Goal: Information Seeking & Learning: Learn about a topic

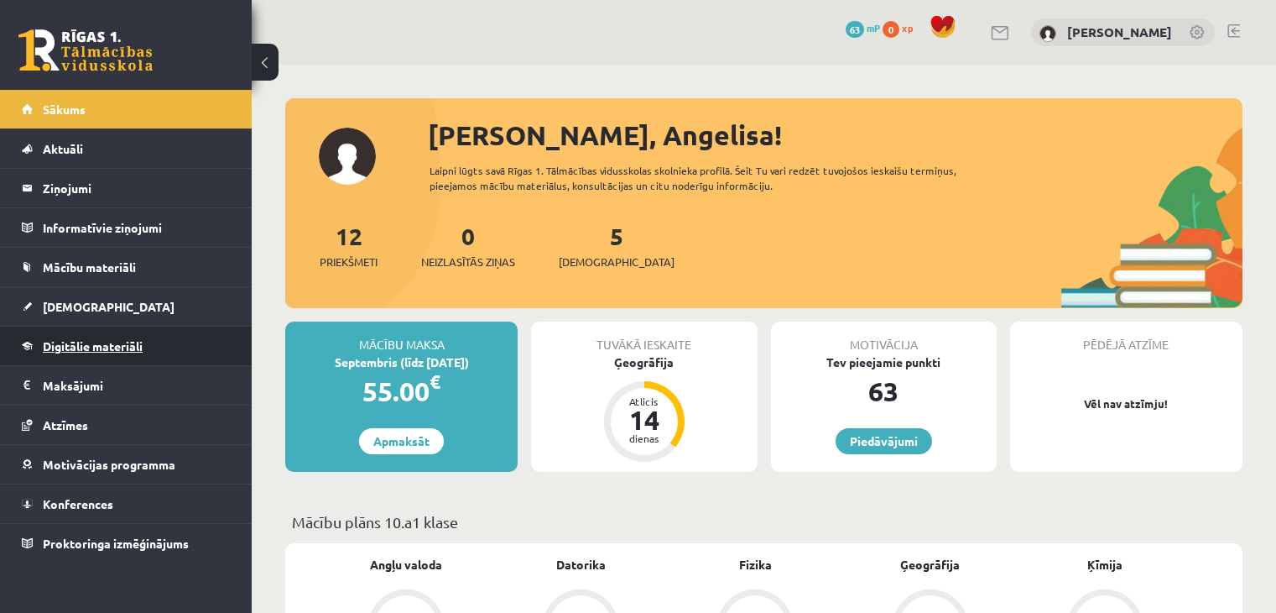
scroll to position [503, 0]
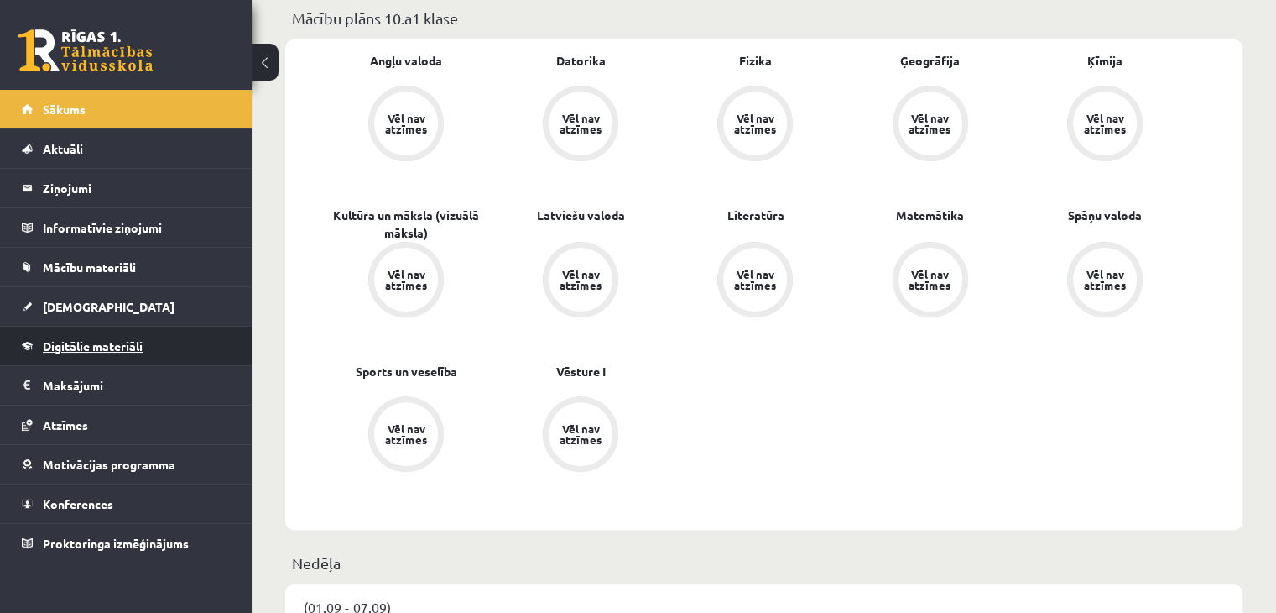
click at [87, 350] on span "Digitālie materiāli" at bounding box center [93, 345] width 100 height 15
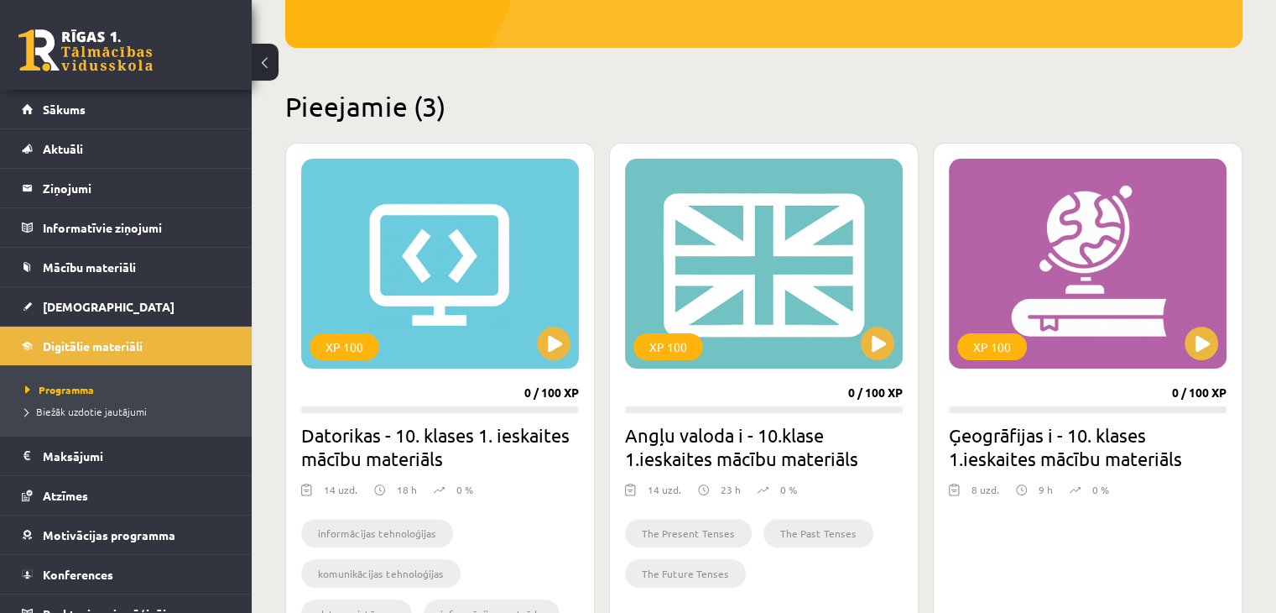
scroll to position [420, 0]
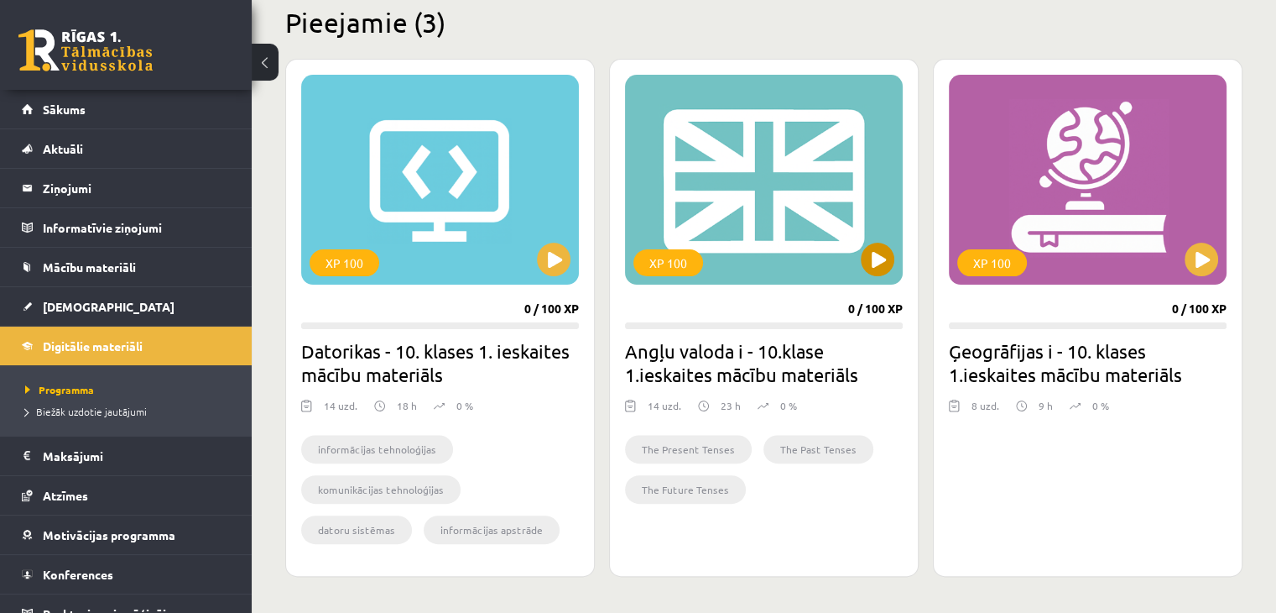
click at [895, 253] on div "XP 100" at bounding box center [764, 180] width 278 height 210
click at [845, 256] on div "XP 100" at bounding box center [764, 180] width 278 height 210
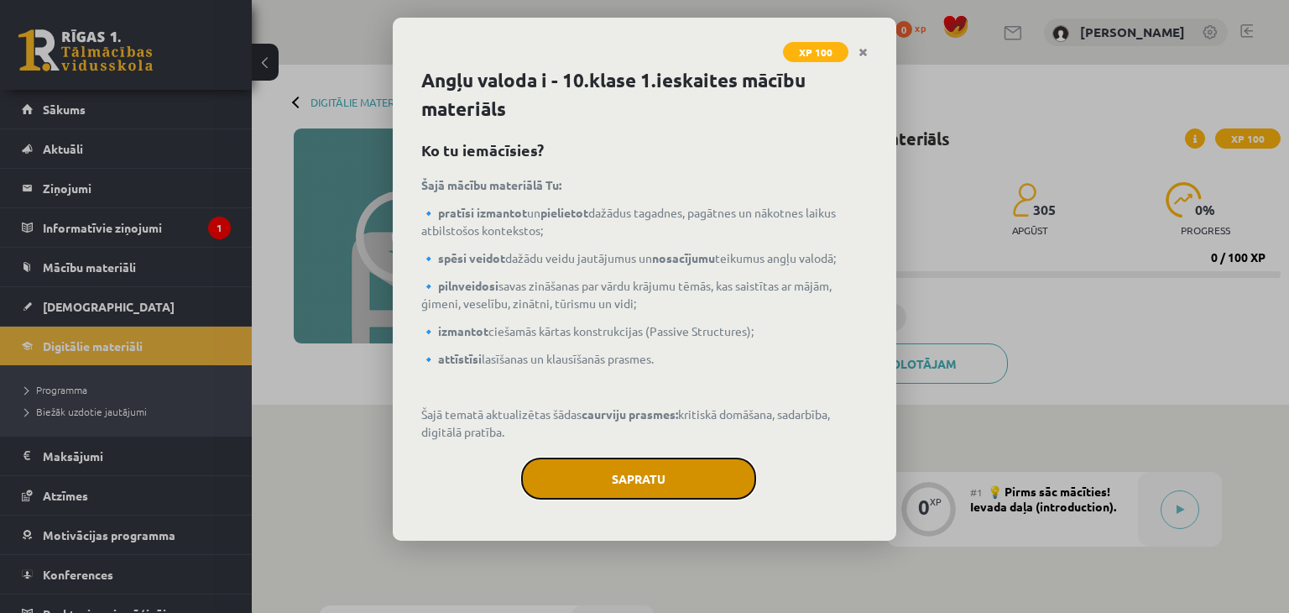
click at [670, 484] on button "Sapratu" at bounding box center [638, 478] width 235 height 42
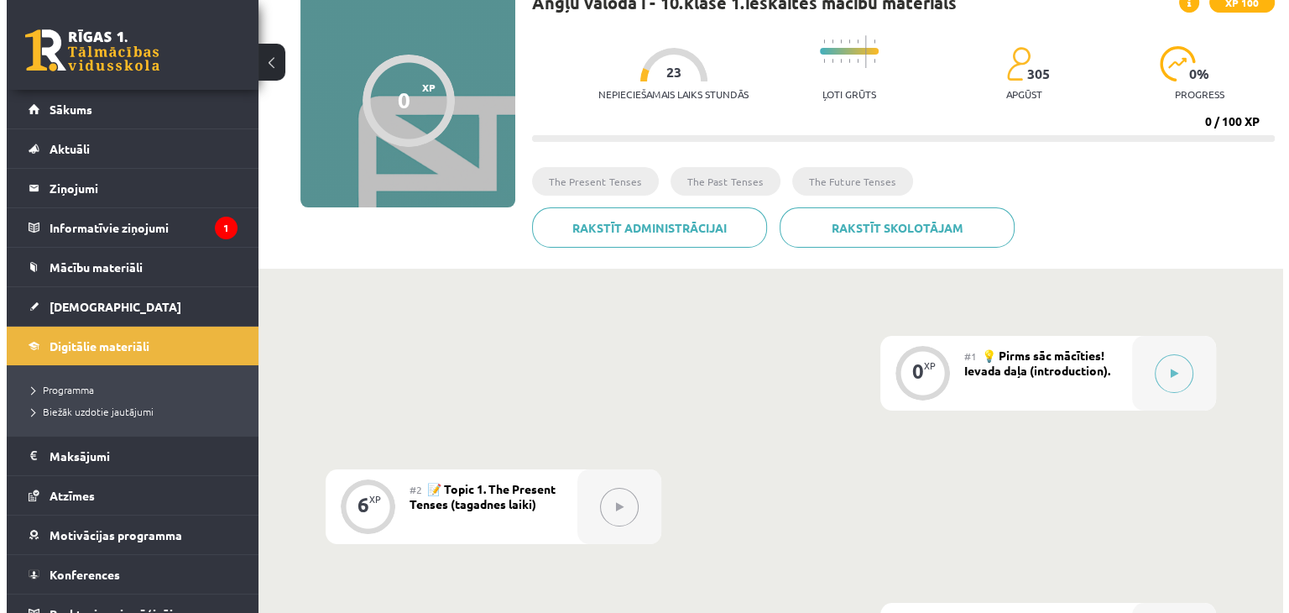
scroll to position [252, 0]
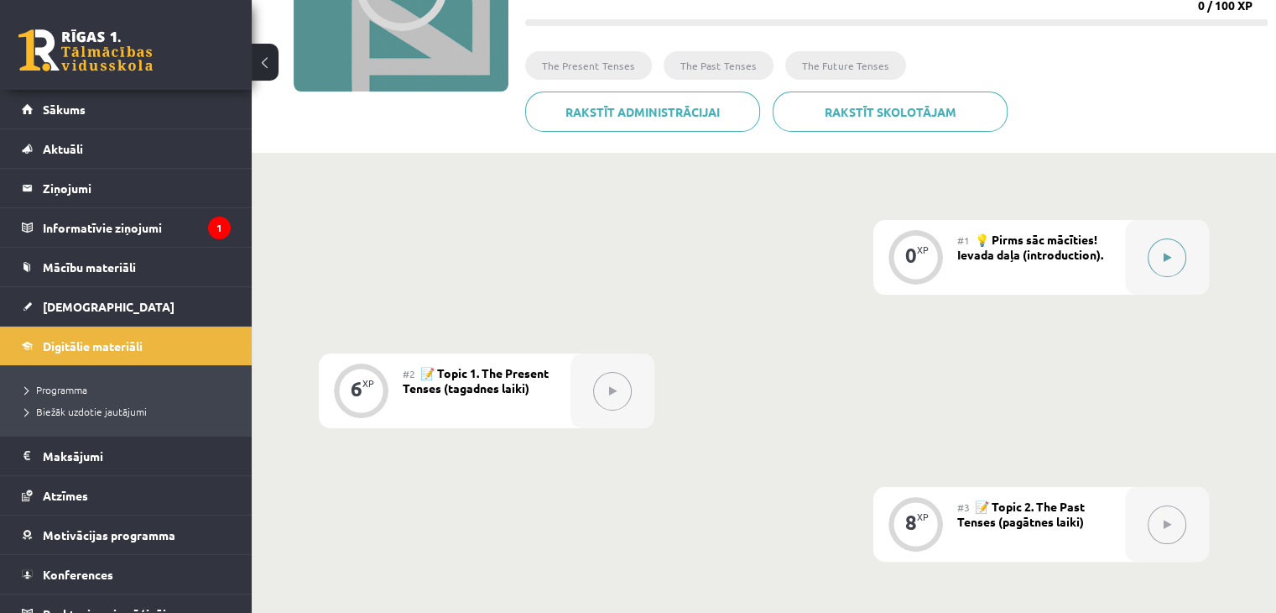
click at [1163, 249] on button at bounding box center [1167, 257] width 39 height 39
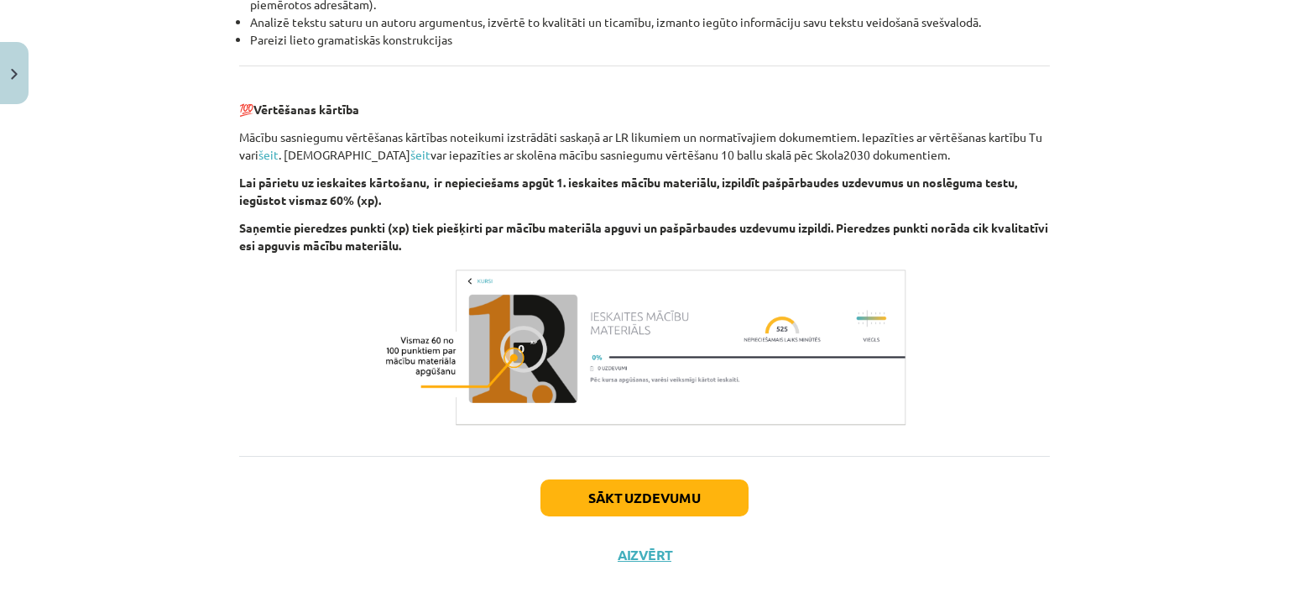
scroll to position [1910, 0]
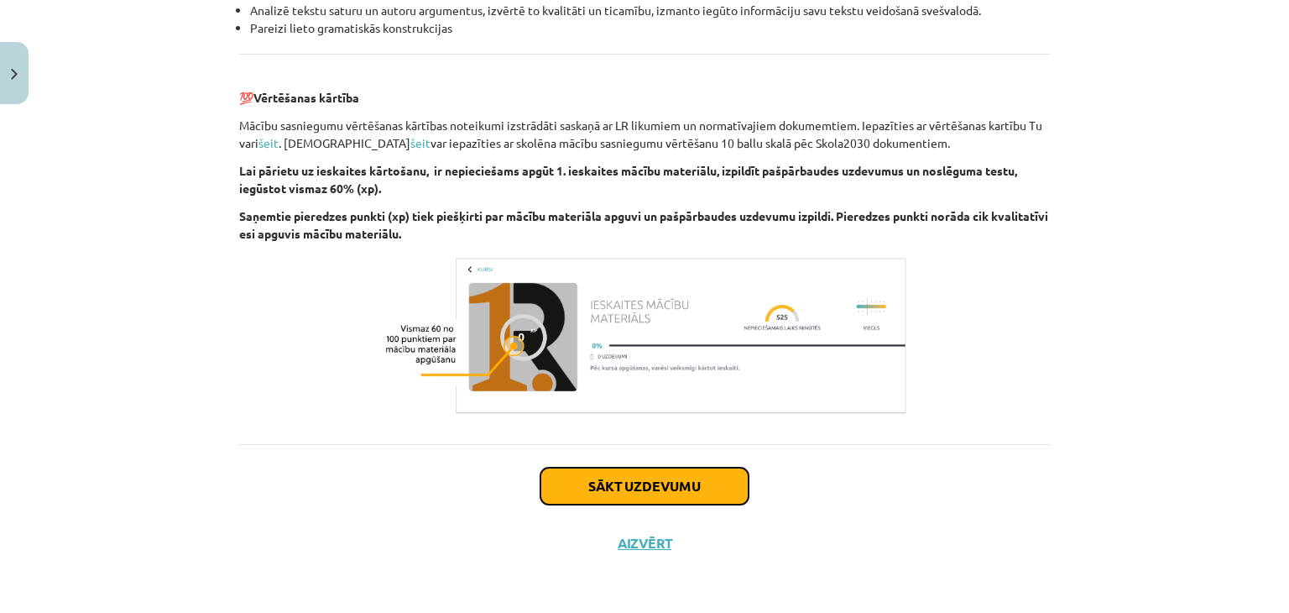
click at [665, 492] on button "Sākt uzdevumu" at bounding box center [644, 485] width 208 height 37
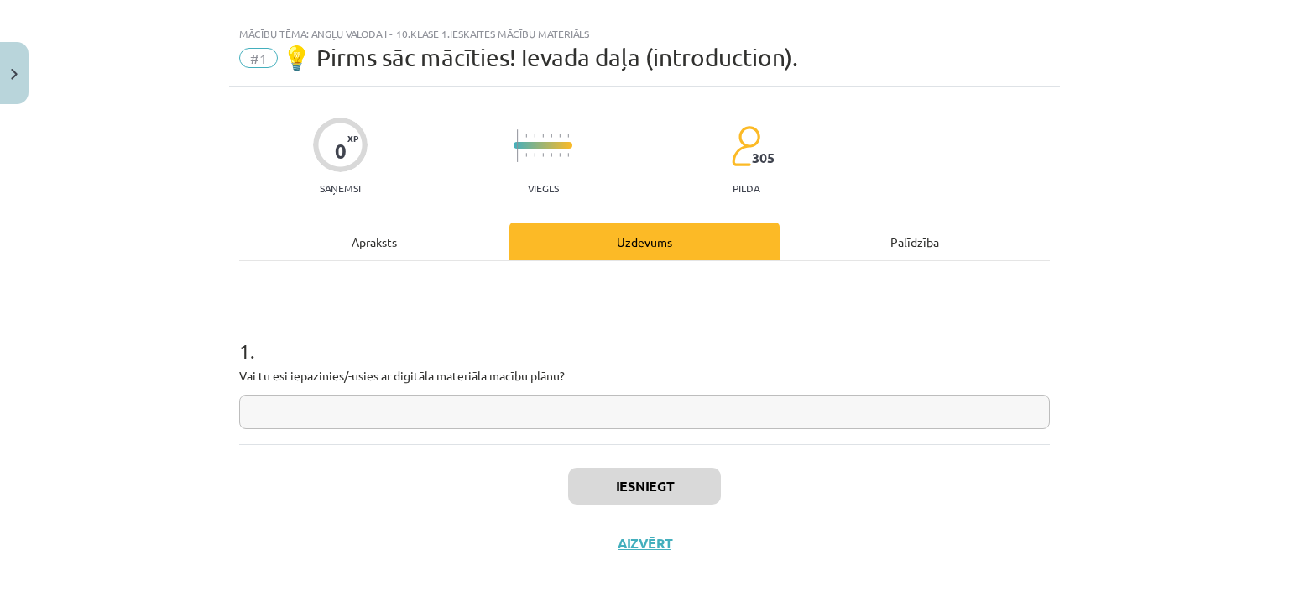
click at [758, 411] on input "text" at bounding box center [644, 411] width 811 height 34
type input "**"
click at [682, 479] on button "Iesniegt" at bounding box center [644, 485] width 153 height 37
click at [687, 485] on button "Iesniegt" at bounding box center [644, 485] width 153 height 37
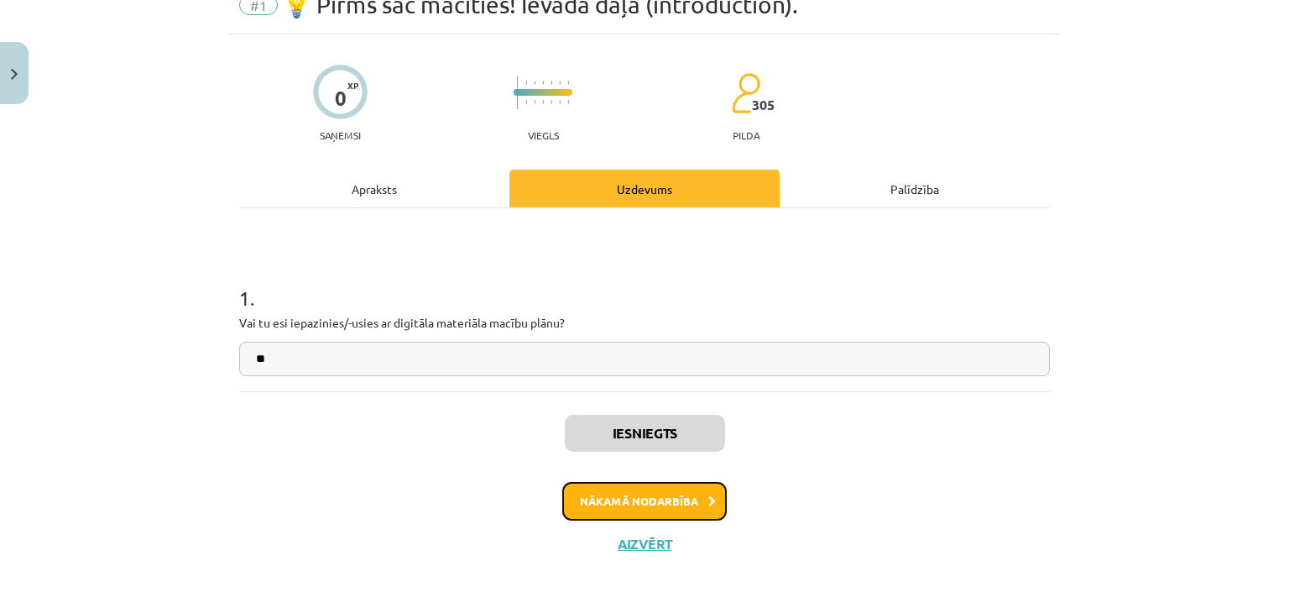
click at [708, 496] on icon at bounding box center [712, 501] width 8 height 11
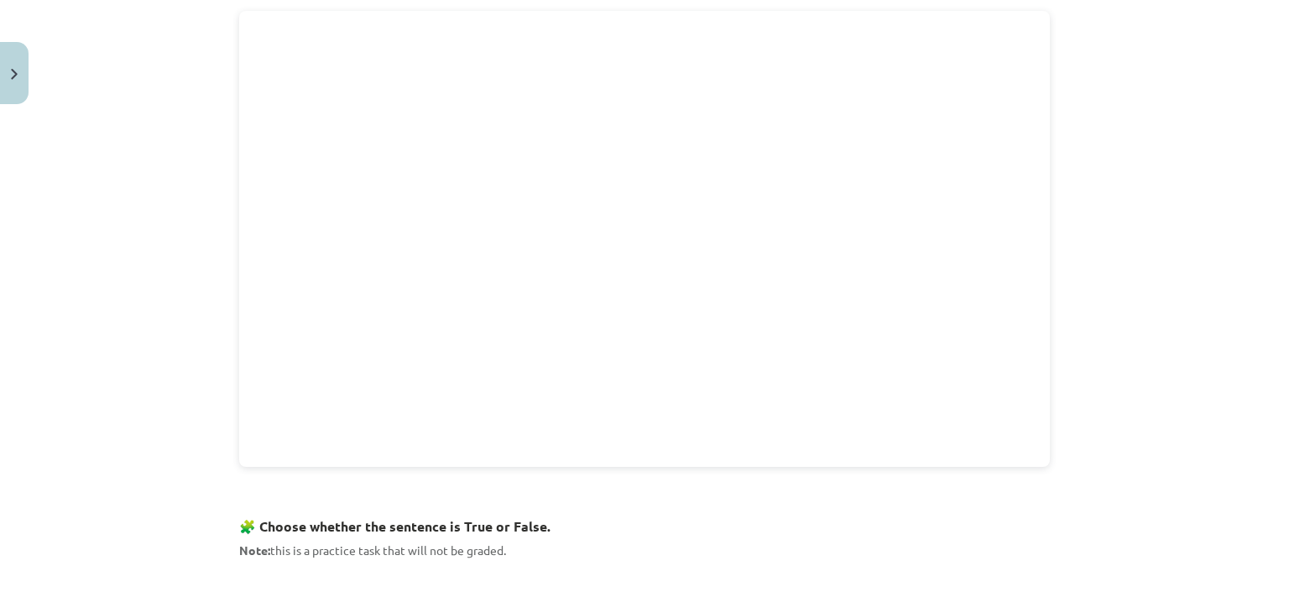
scroll to position [545, 0]
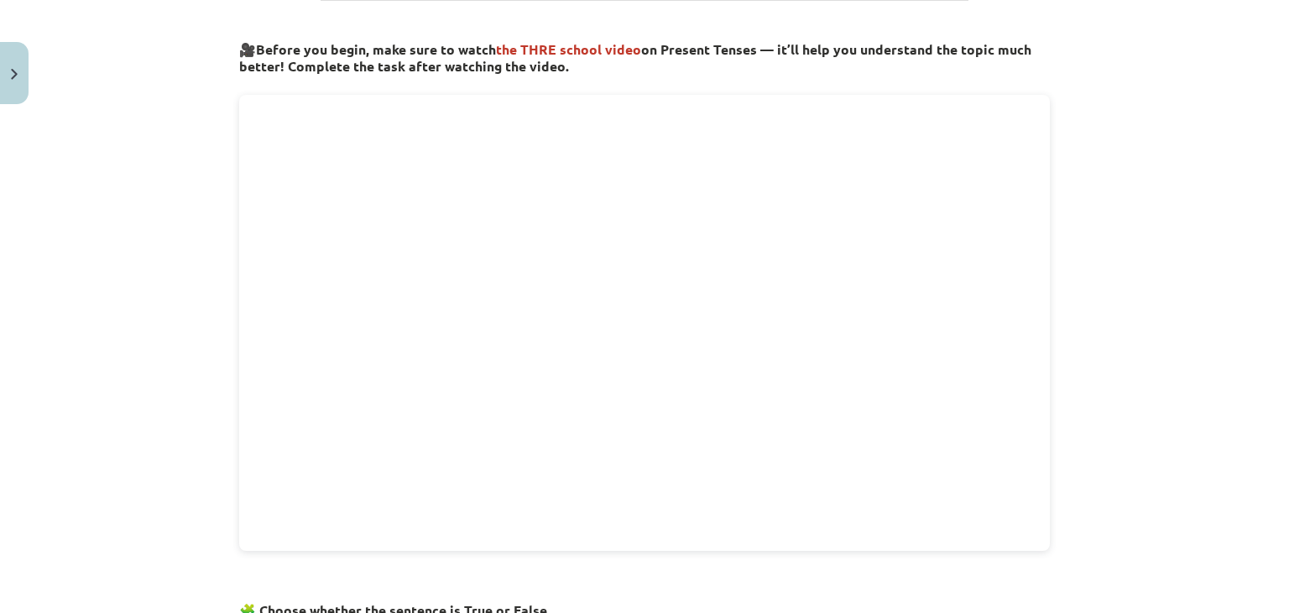
click at [142, 383] on div "Mācību tēma: Angļu valoda i - 10.klase 1.ieskaites mācību materiāls #2 📝 Topic …" at bounding box center [644, 306] width 1289 height 613
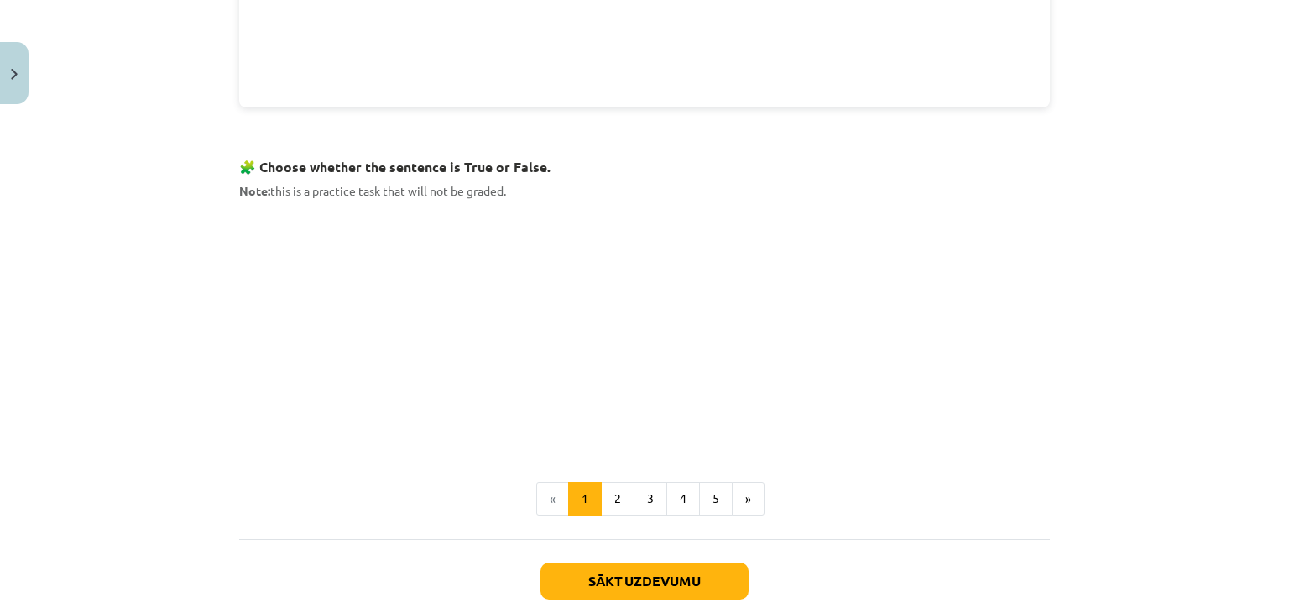
scroll to position [1004, 0]
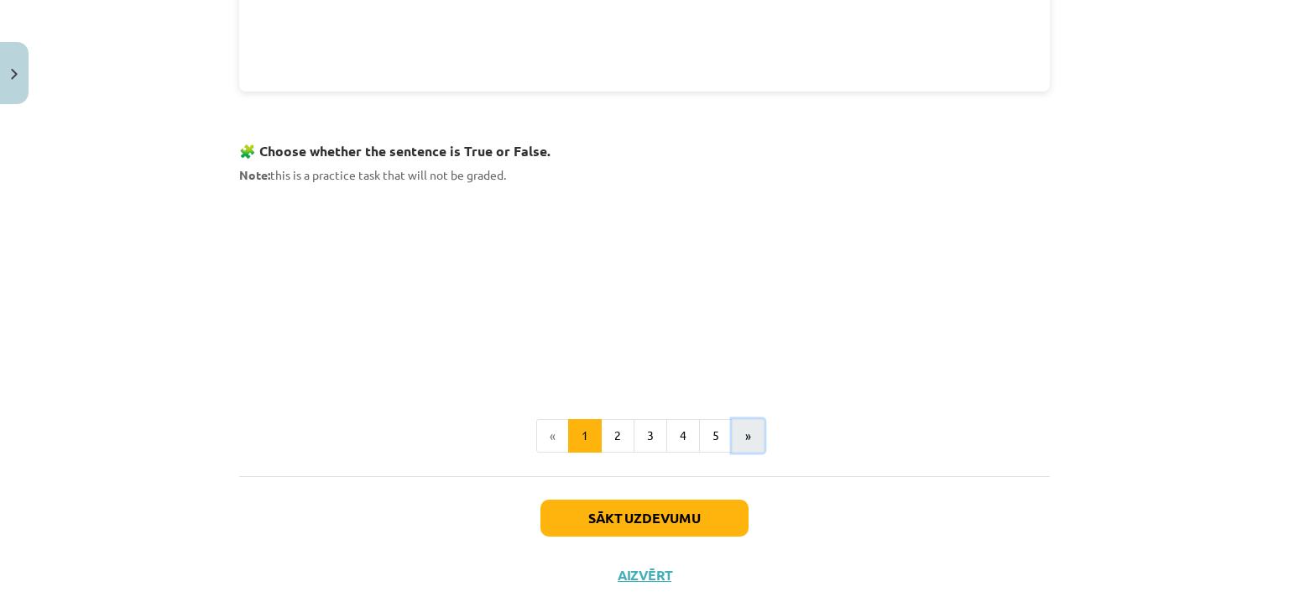
click at [747, 434] on button "»" at bounding box center [748, 436] width 33 height 34
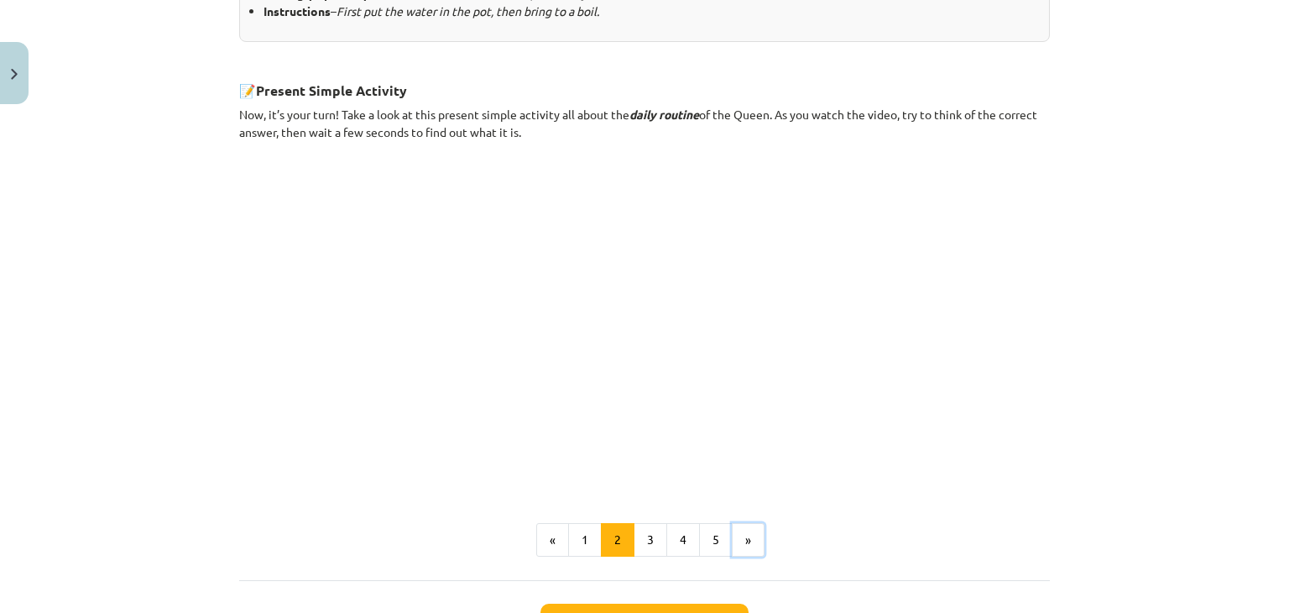
scroll to position [788, 0]
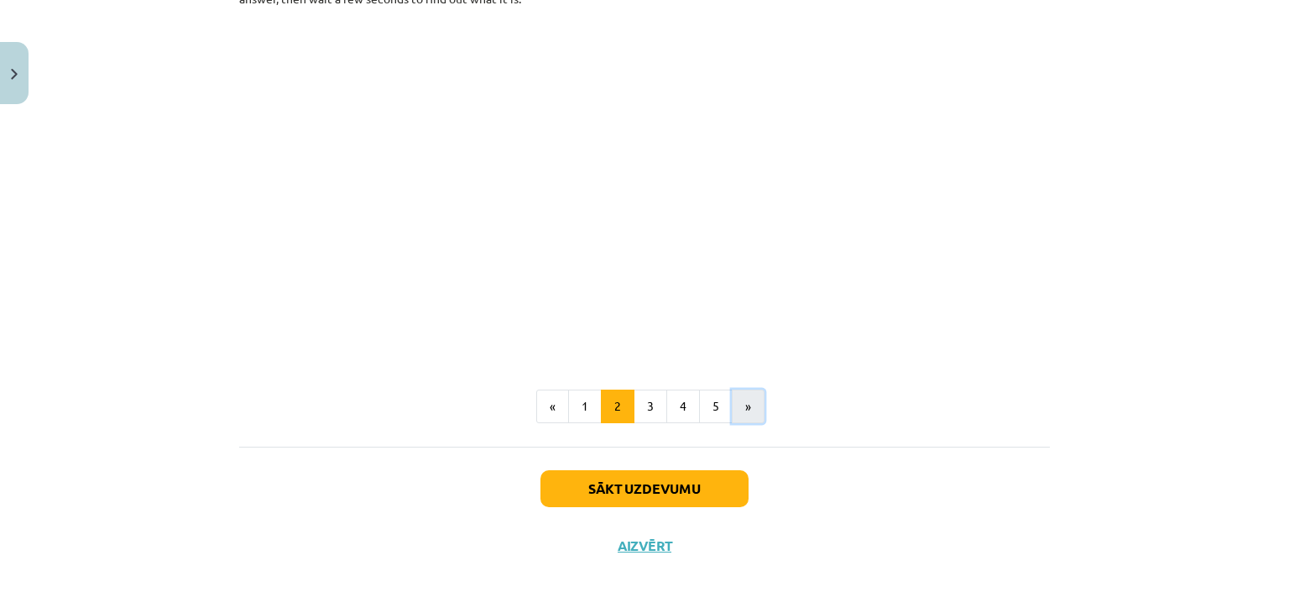
click at [738, 413] on button "»" at bounding box center [748, 406] width 33 height 34
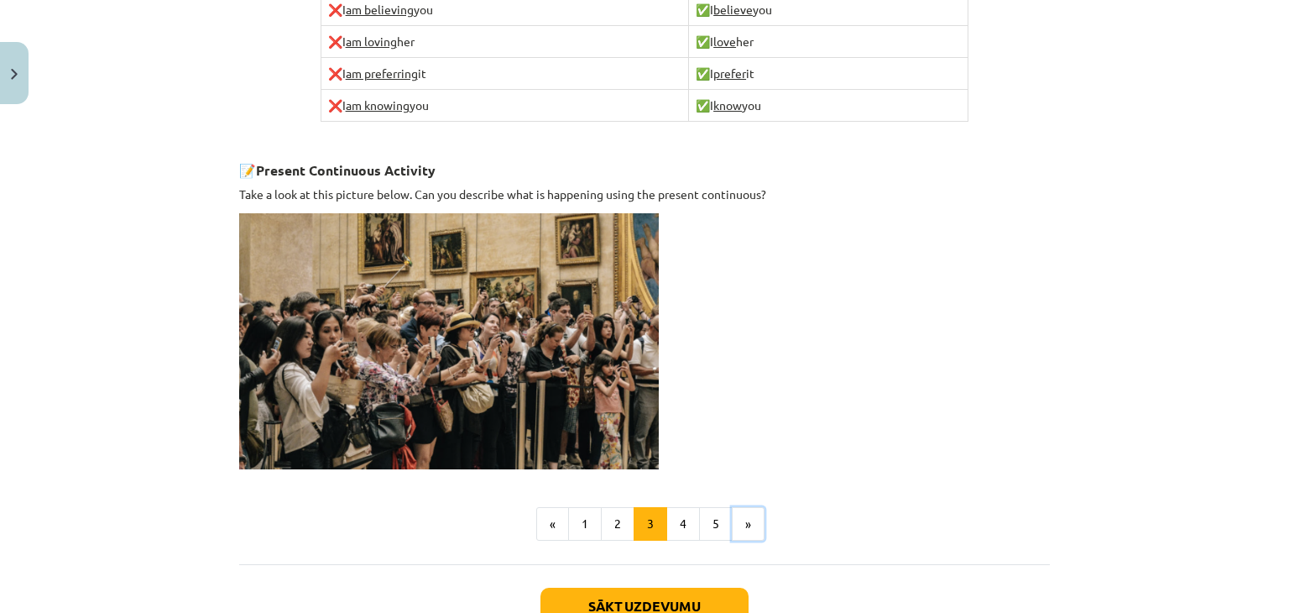
scroll to position [1055, 0]
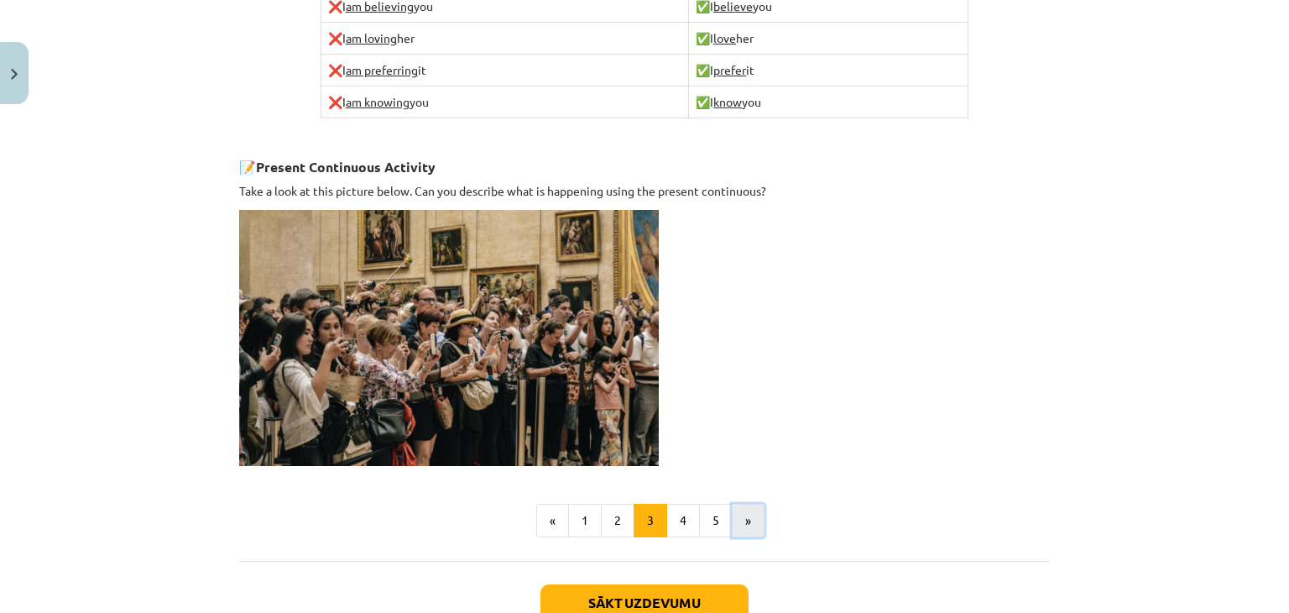
click at [734, 504] on button "»" at bounding box center [748, 520] width 33 height 34
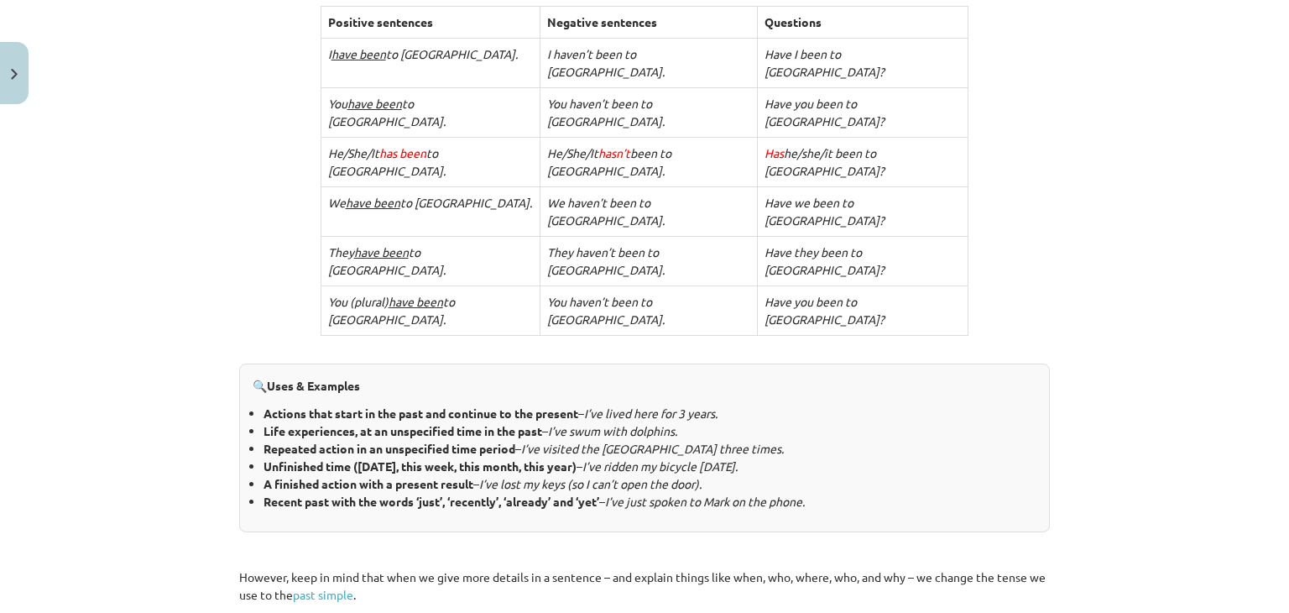
scroll to position [551, 0]
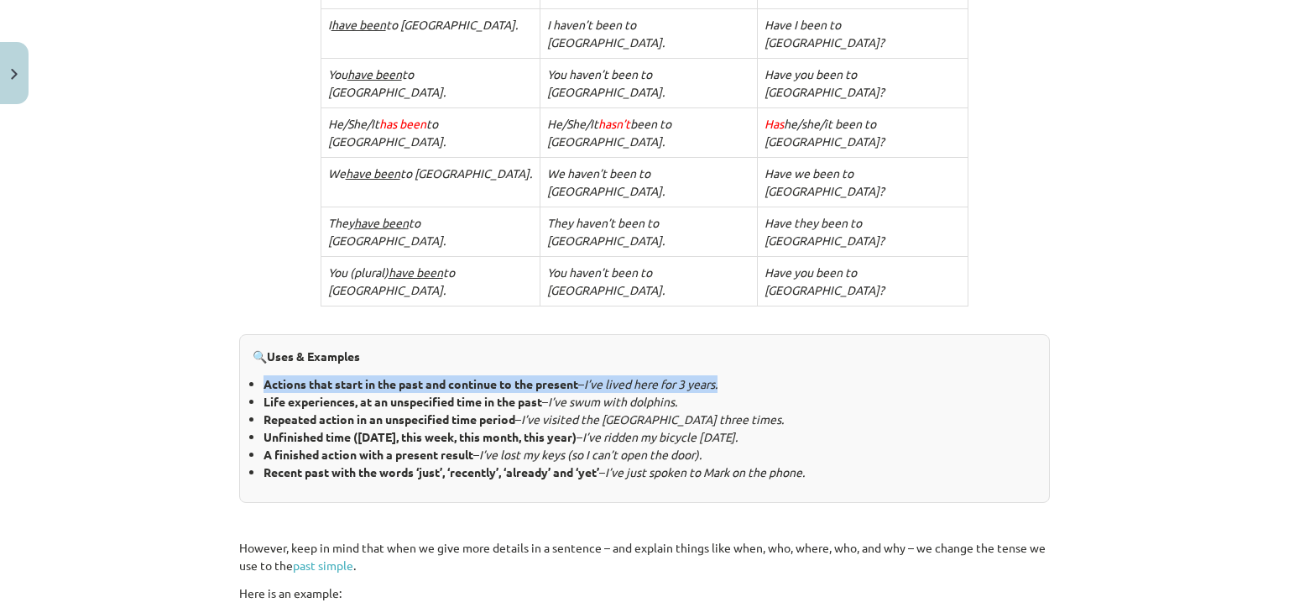
drag, startPoint x: 259, startPoint y: 273, endPoint x: 739, endPoint y: 266, distance: 480.0
click at [739, 375] on li "Actions that start in the past and continue to the present – I’ve lived here fo…" at bounding box center [649, 384] width 773 height 18
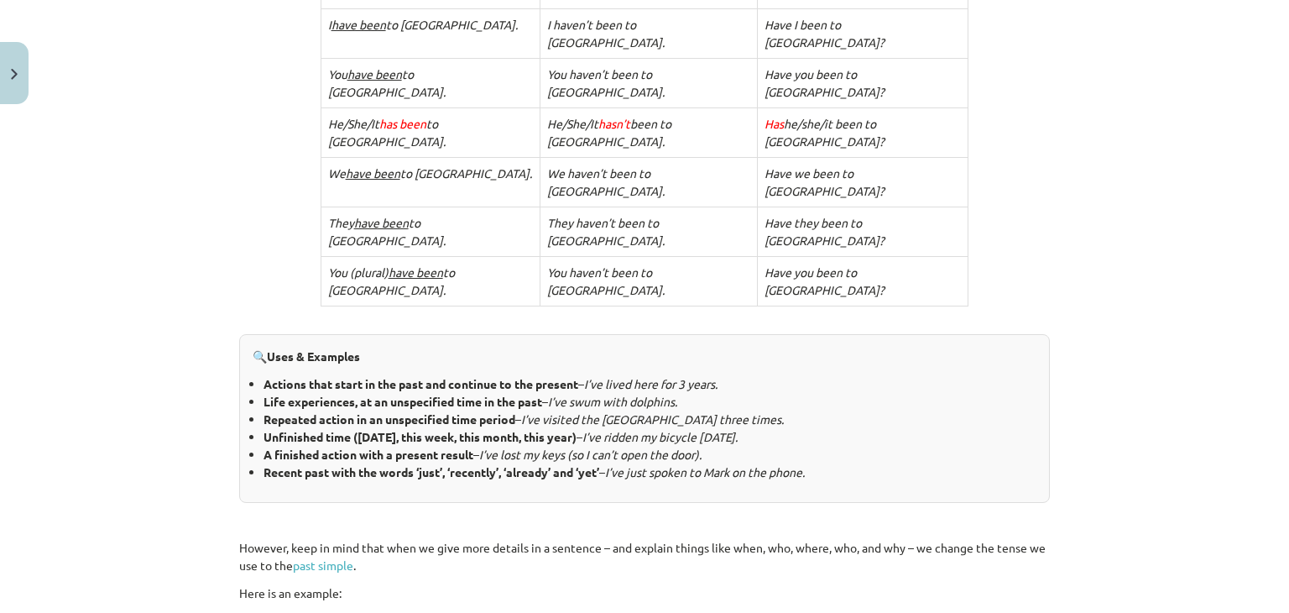
drag, startPoint x: 709, startPoint y: 275, endPoint x: 754, endPoint y: 244, distance: 54.9
click at [754, 347] on p "🔍 Uses & Examples" at bounding box center [645, 356] width 784 height 18
click at [416, 376] on b "Actions that start in the past and continue to the present" at bounding box center [420, 383] width 315 height 15
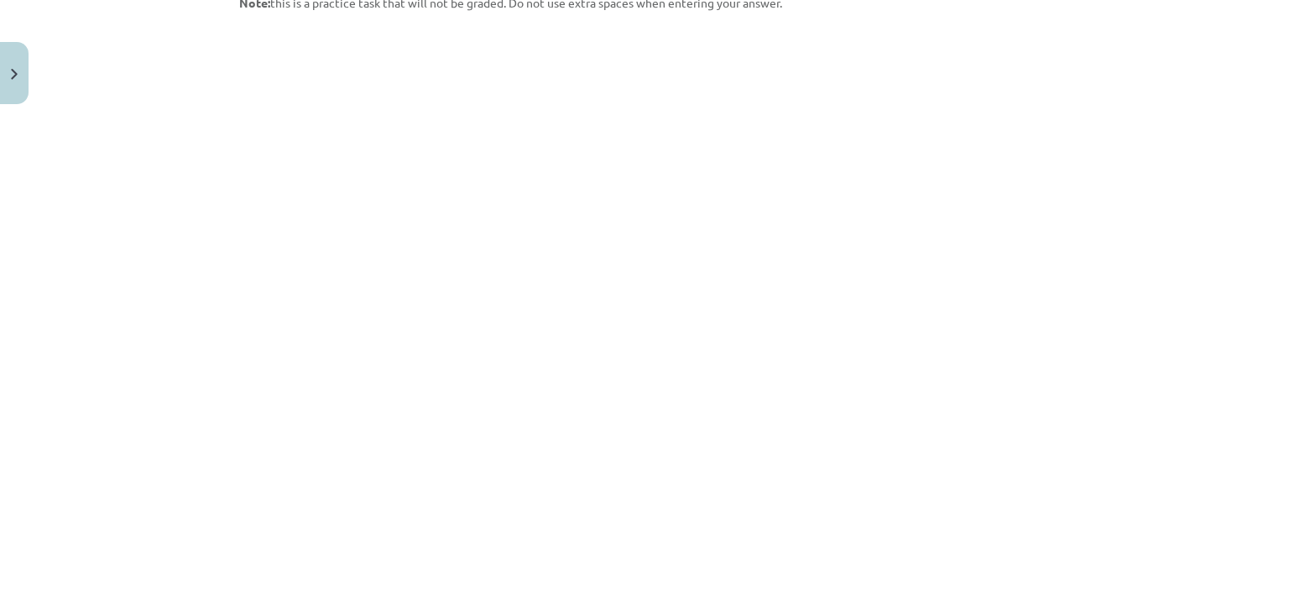
scroll to position [1307, 0]
click at [734, 597] on button "»" at bounding box center [748, 614] width 33 height 34
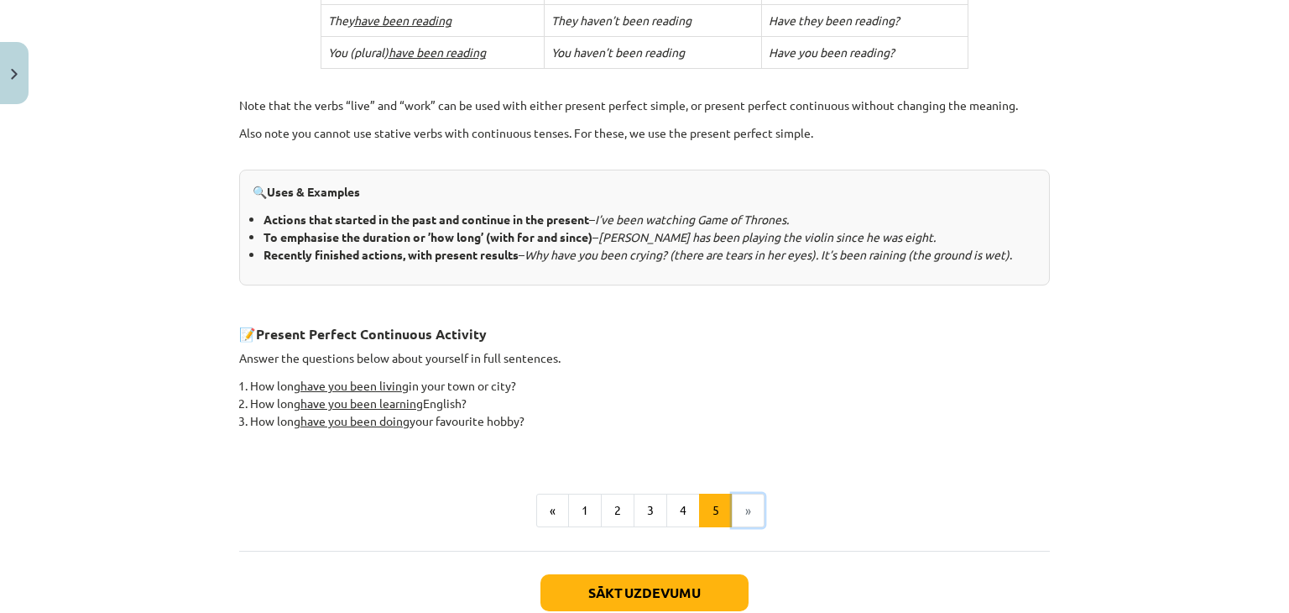
scroll to position [635, 0]
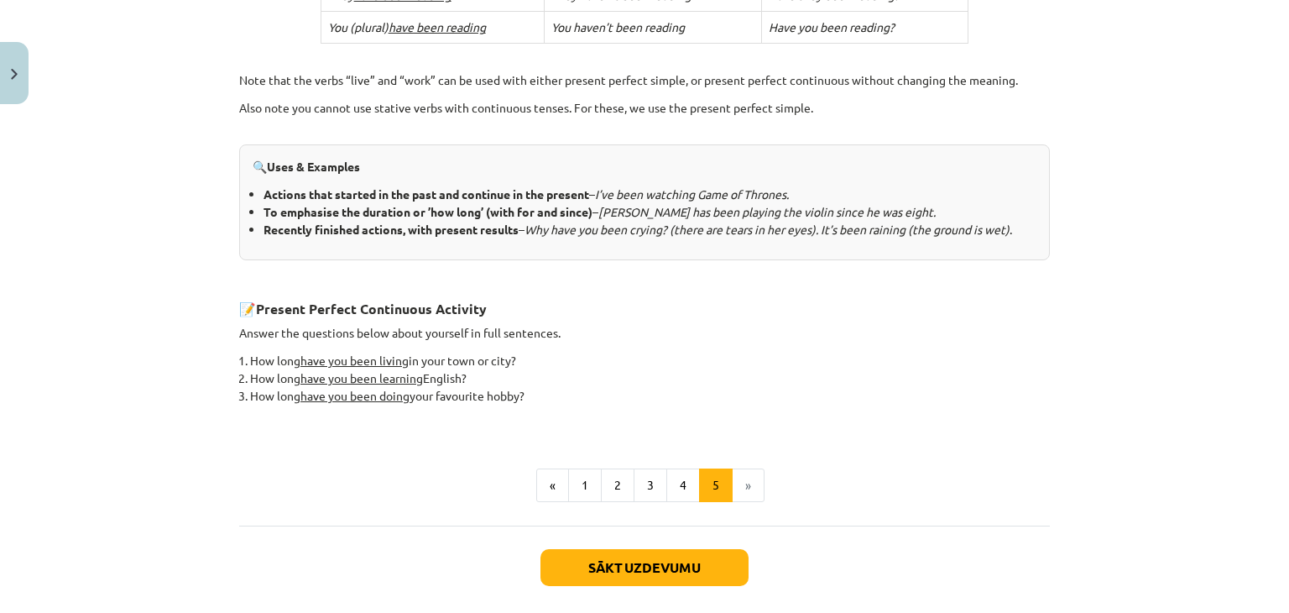
click at [743, 477] on li "»" at bounding box center [749, 485] width 32 height 34
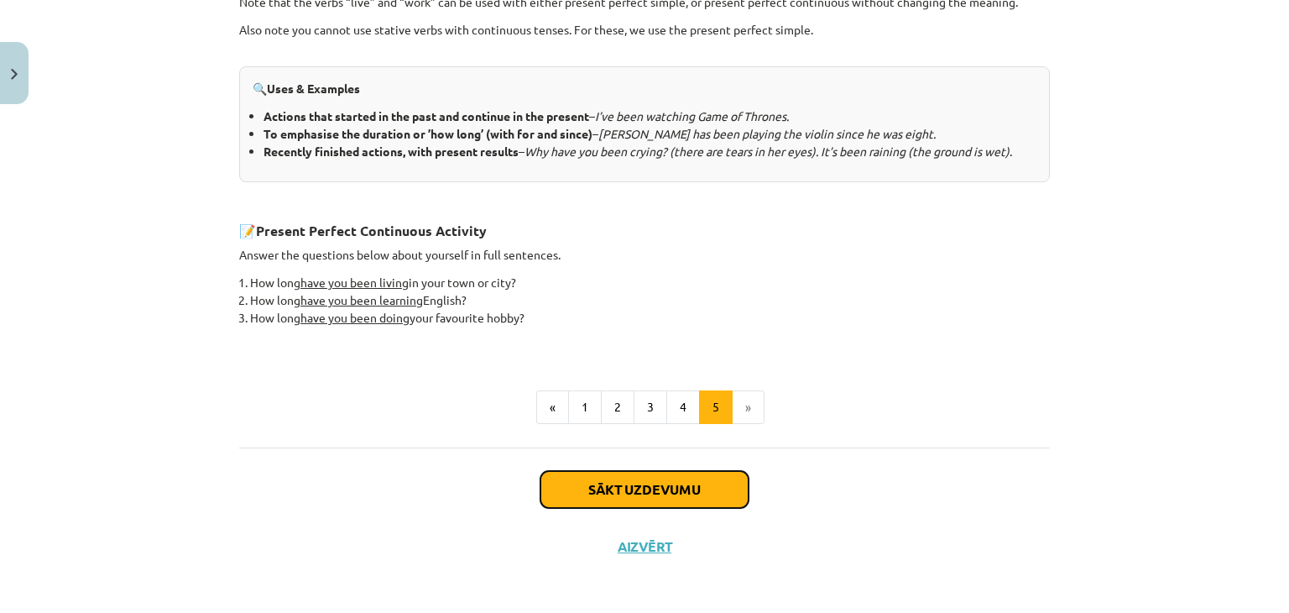
click at [686, 479] on button "Sākt uzdevumu" at bounding box center [644, 489] width 208 height 37
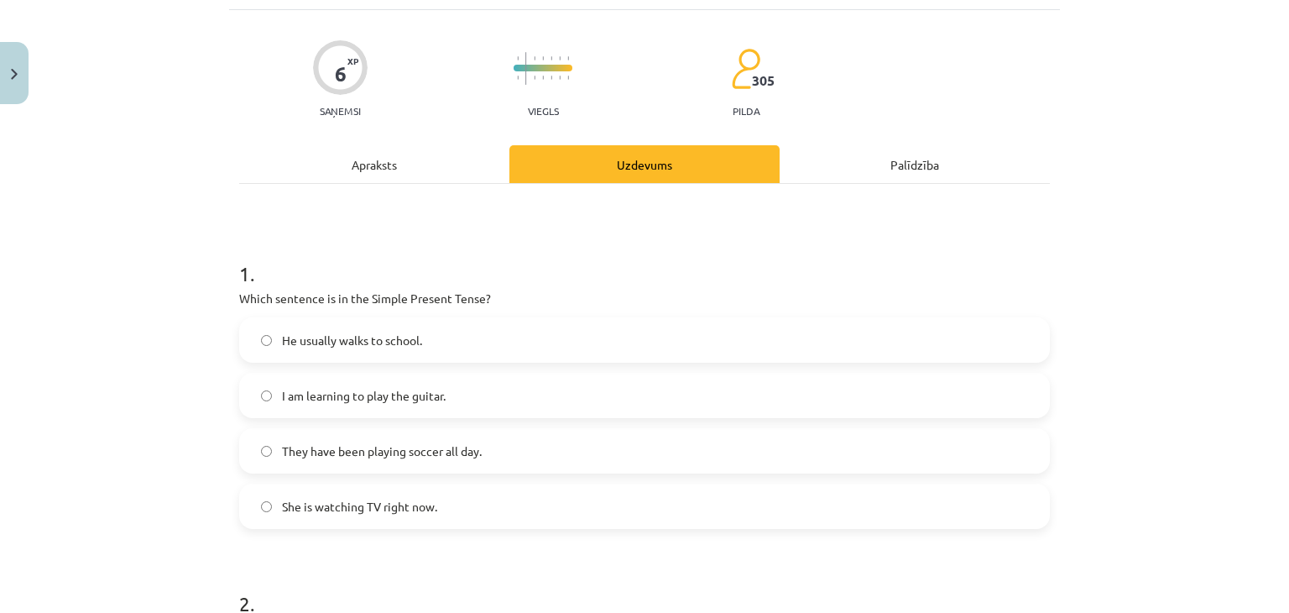
scroll to position [126, 0]
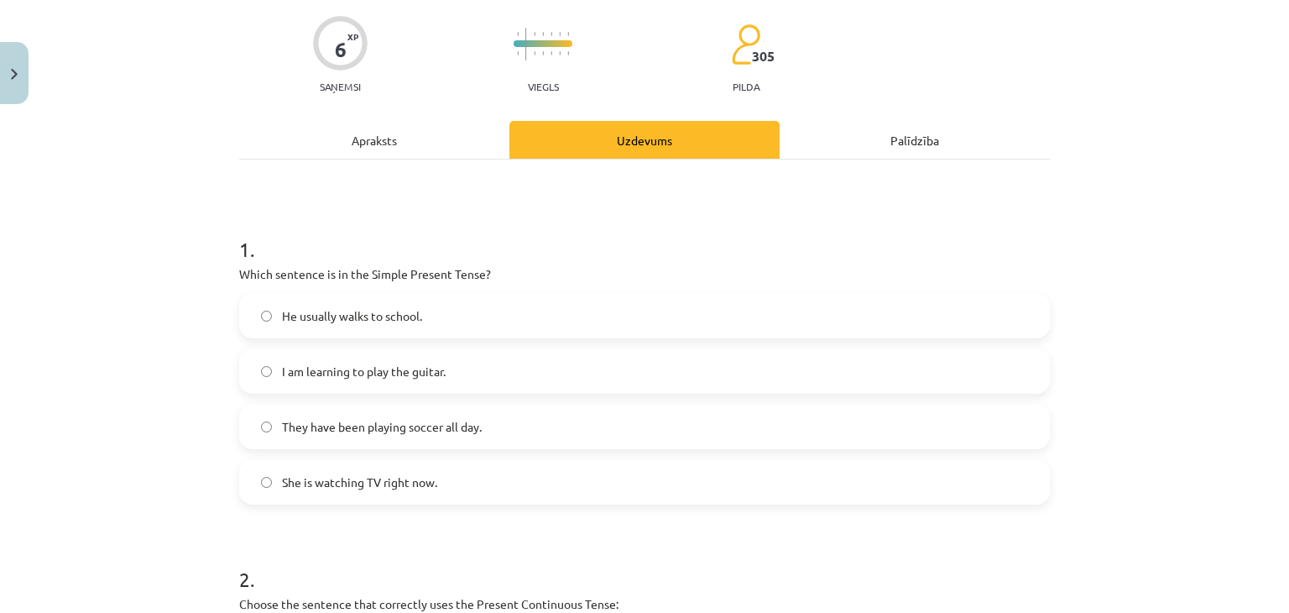
click at [1020, 310] on label "He usually walks to school." at bounding box center [644, 316] width 807 height 42
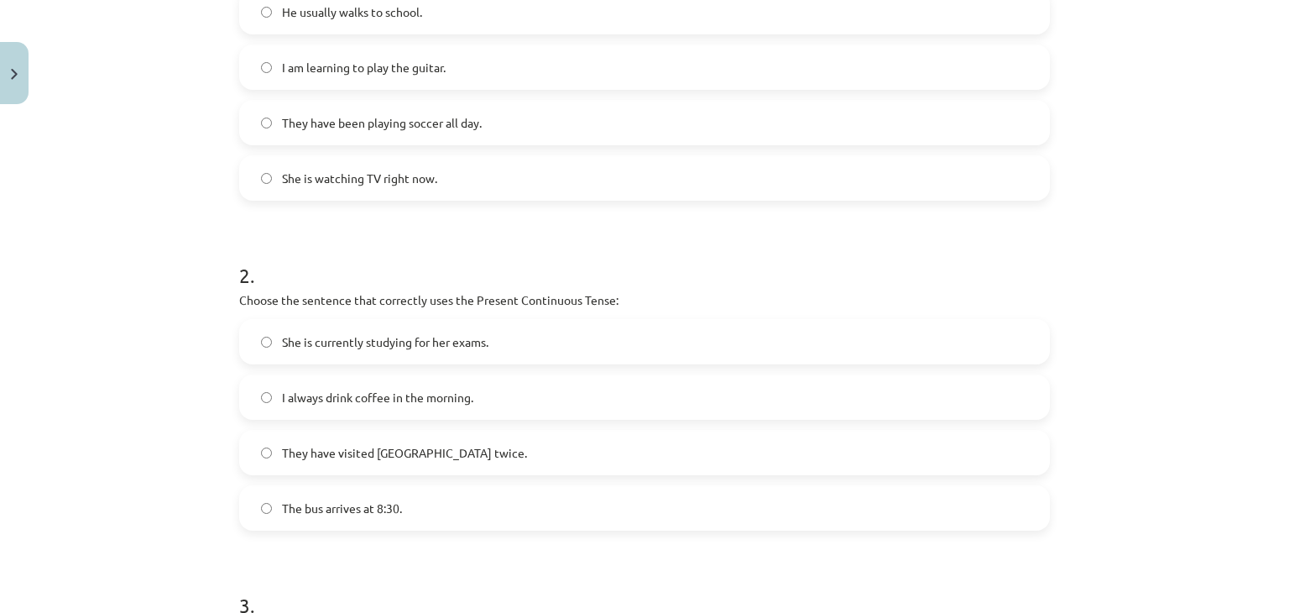
scroll to position [503, 0]
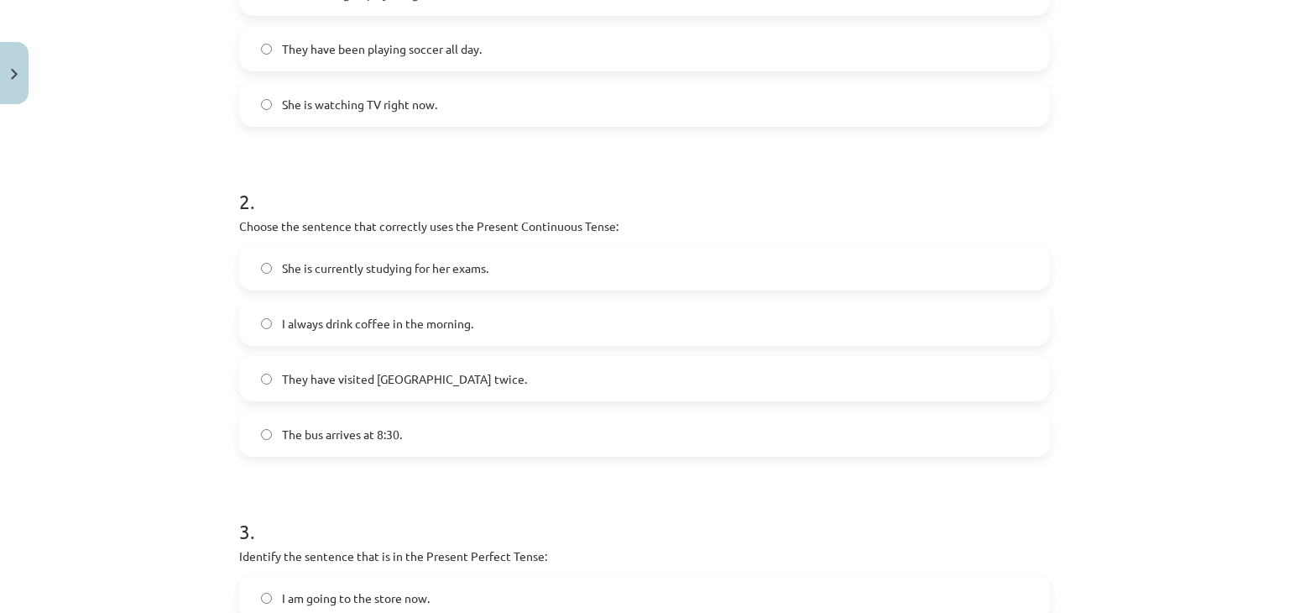
click at [553, 277] on label "She is currently studying for her exams." at bounding box center [644, 268] width 807 height 42
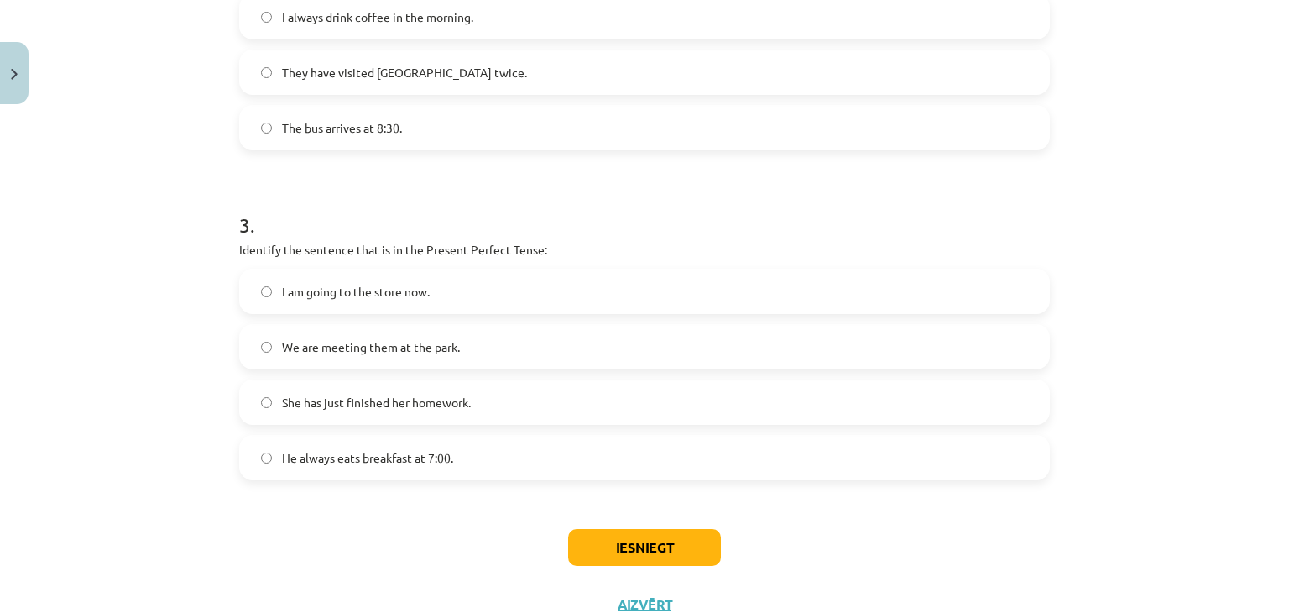
scroll to position [839, 0]
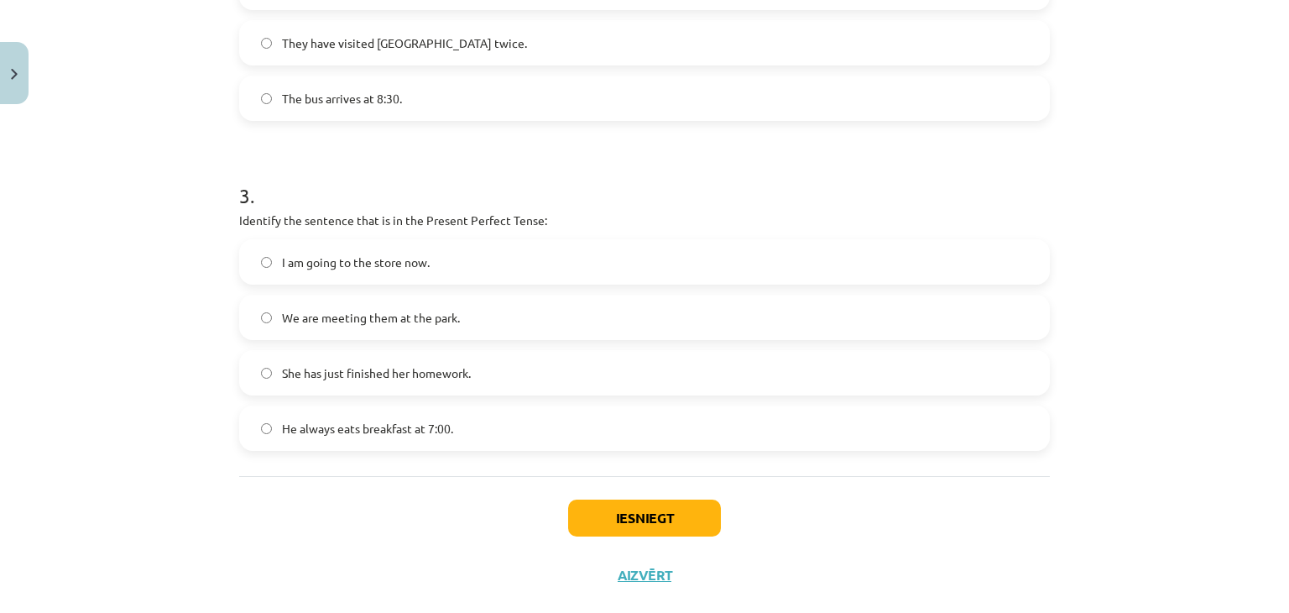
click at [523, 375] on label "She has just finished her homework." at bounding box center [644, 373] width 807 height 42
click at [622, 510] on button "Iesniegt" at bounding box center [644, 517] width 153 height 37
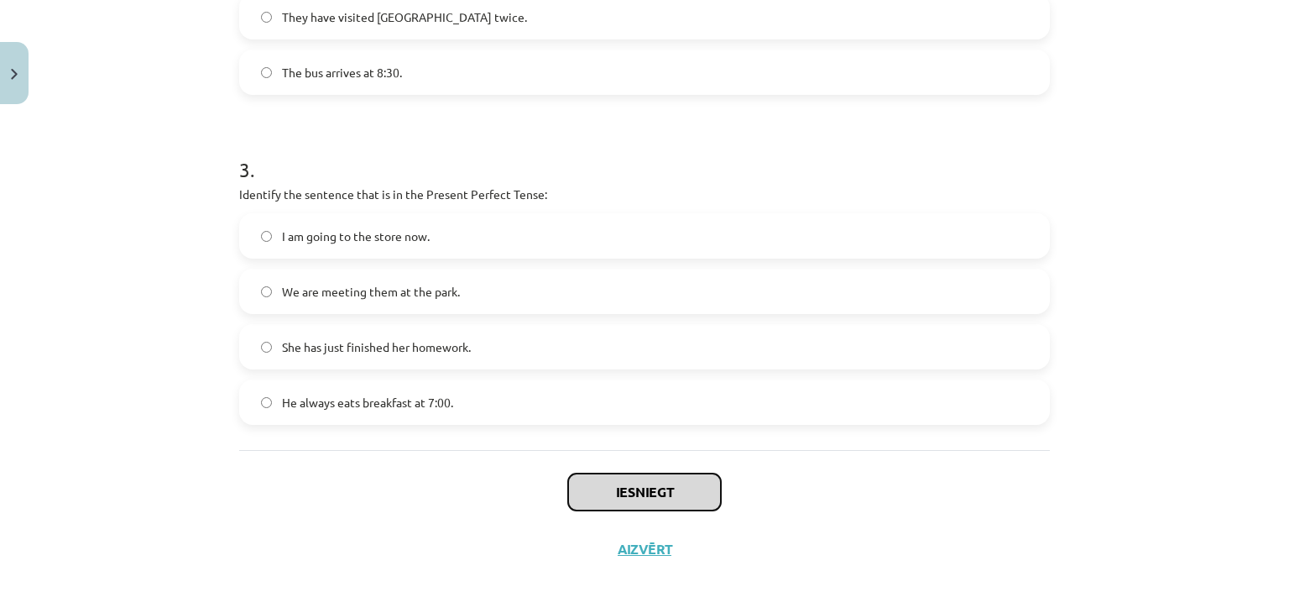
scroll to position [872, 0]
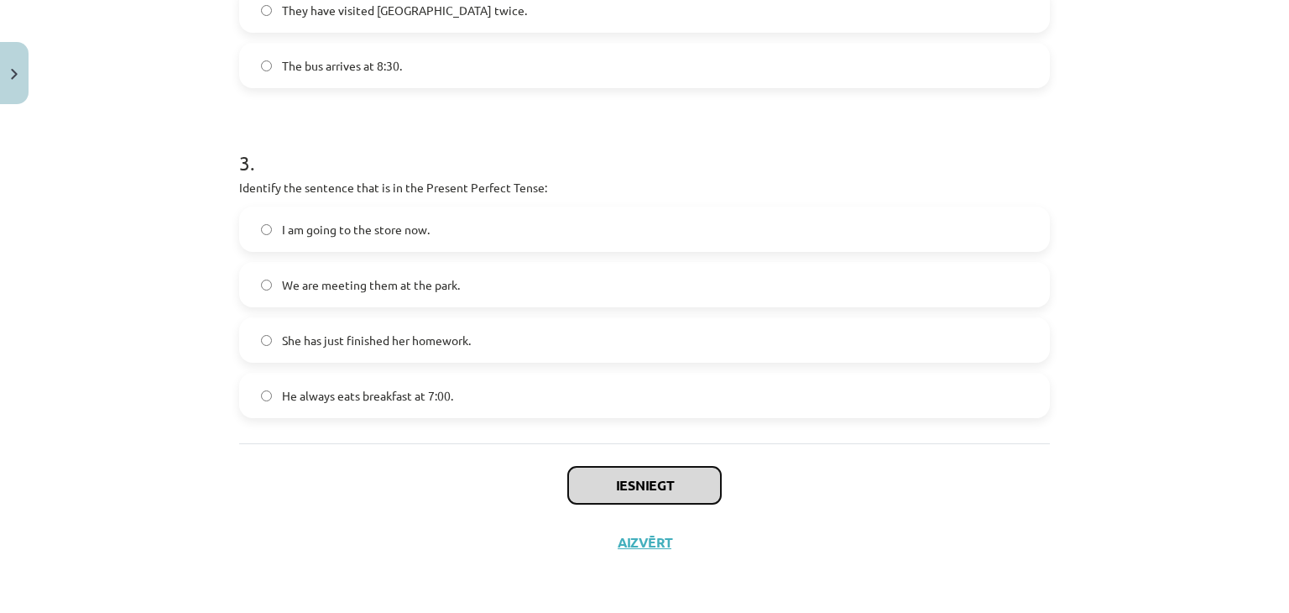
click at [675, 487] on button "Iesniegt" at bounding box center [644, 485] width 153 height 37
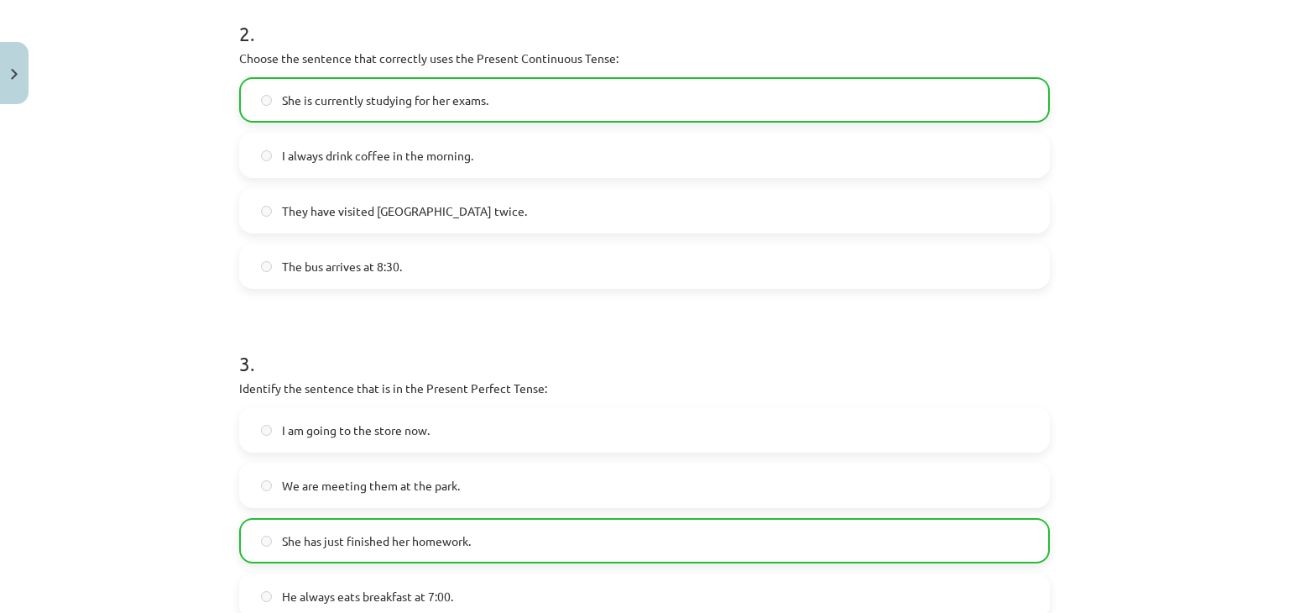
scroll to position [924, 0]
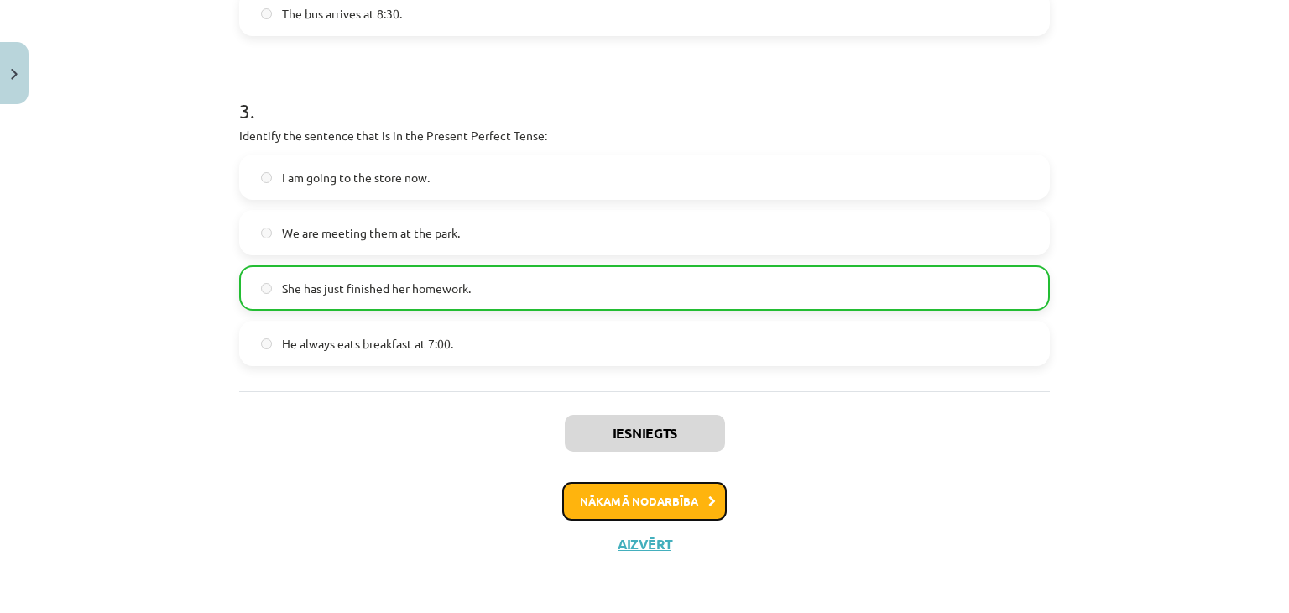
click at [656, 500] on button "Nākamā nodarbība" at bounding box center [644, 501] width 164 height 39
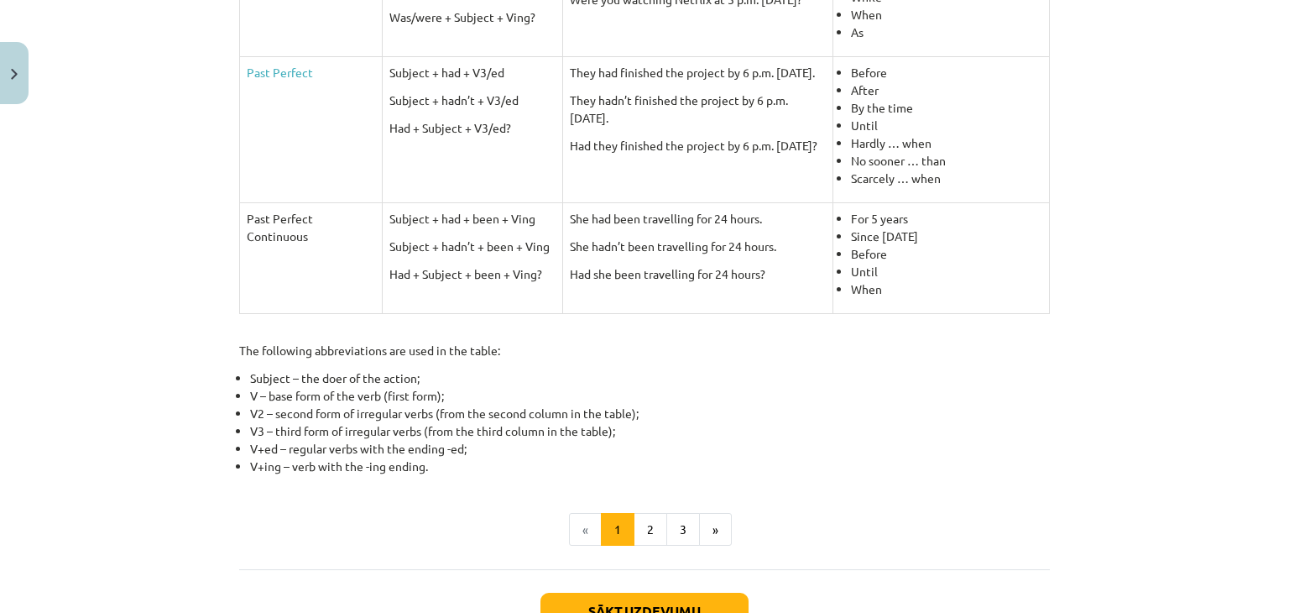
scroll to position [807, 0]
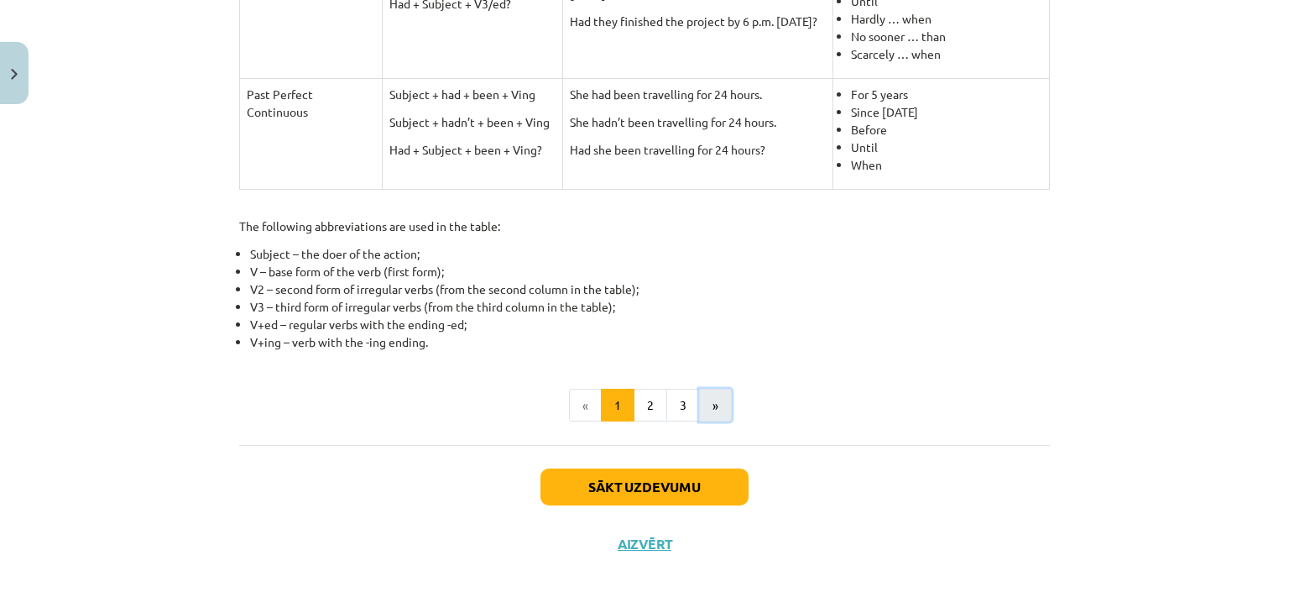
click at [708, 393] on button "»" at bounding box center [715, 406] width 33 height 34
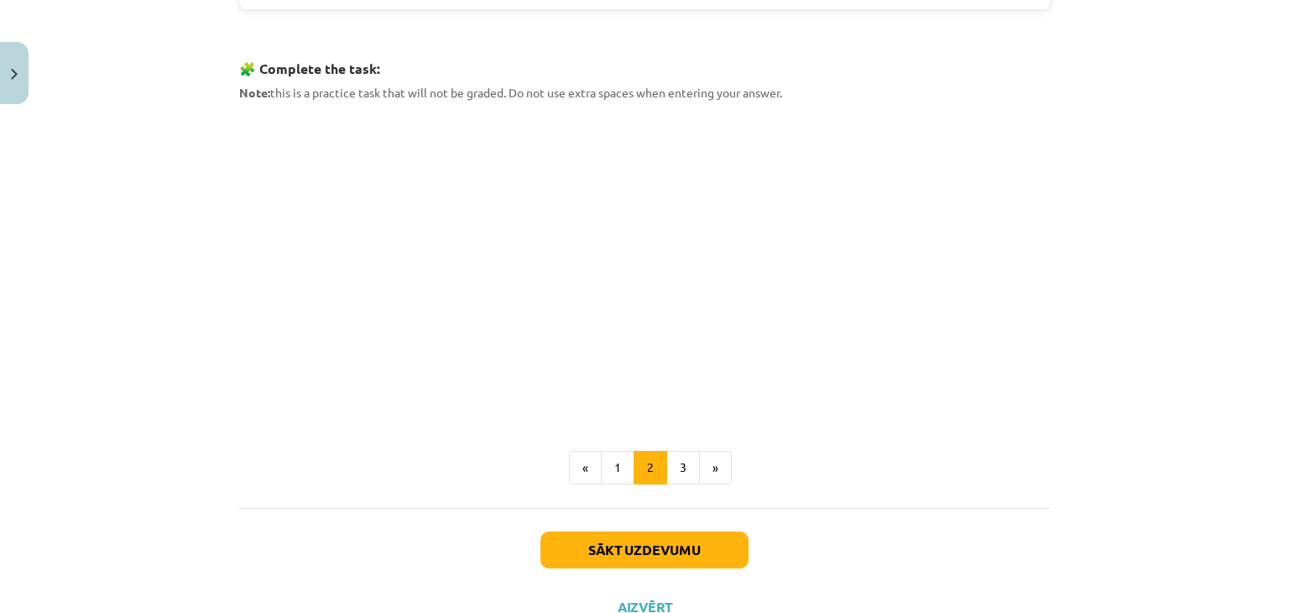
scroll to position [760, 0]
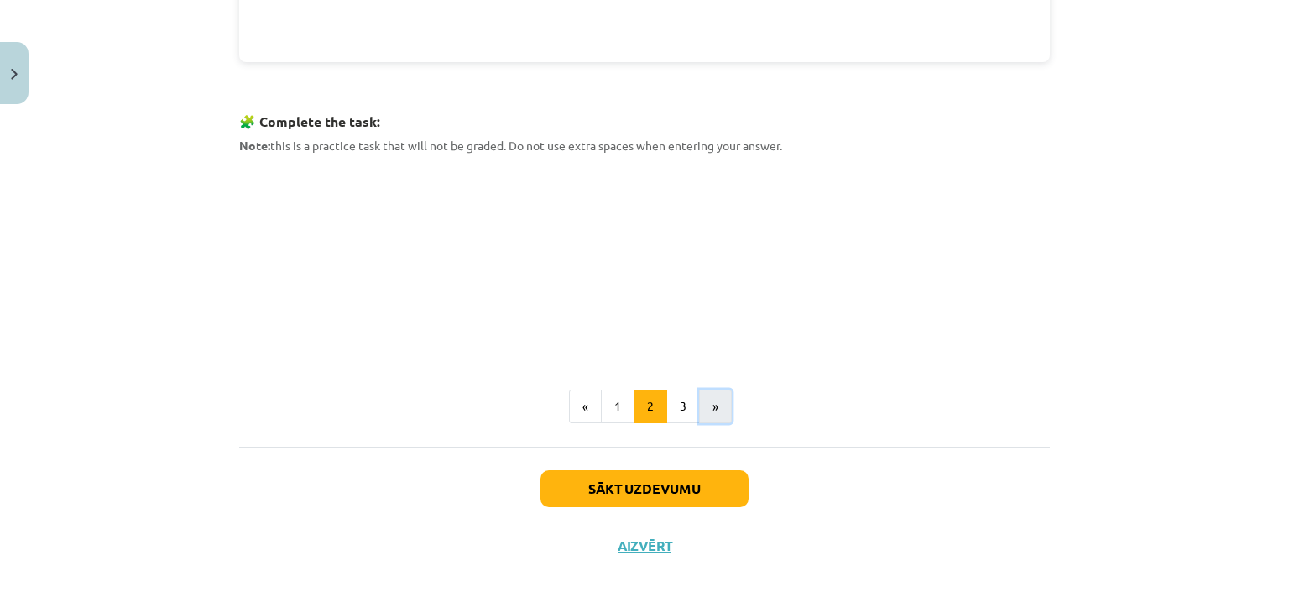
click at [717, 397] on button "»" at bounding box center [715, 406] width 33 height 34
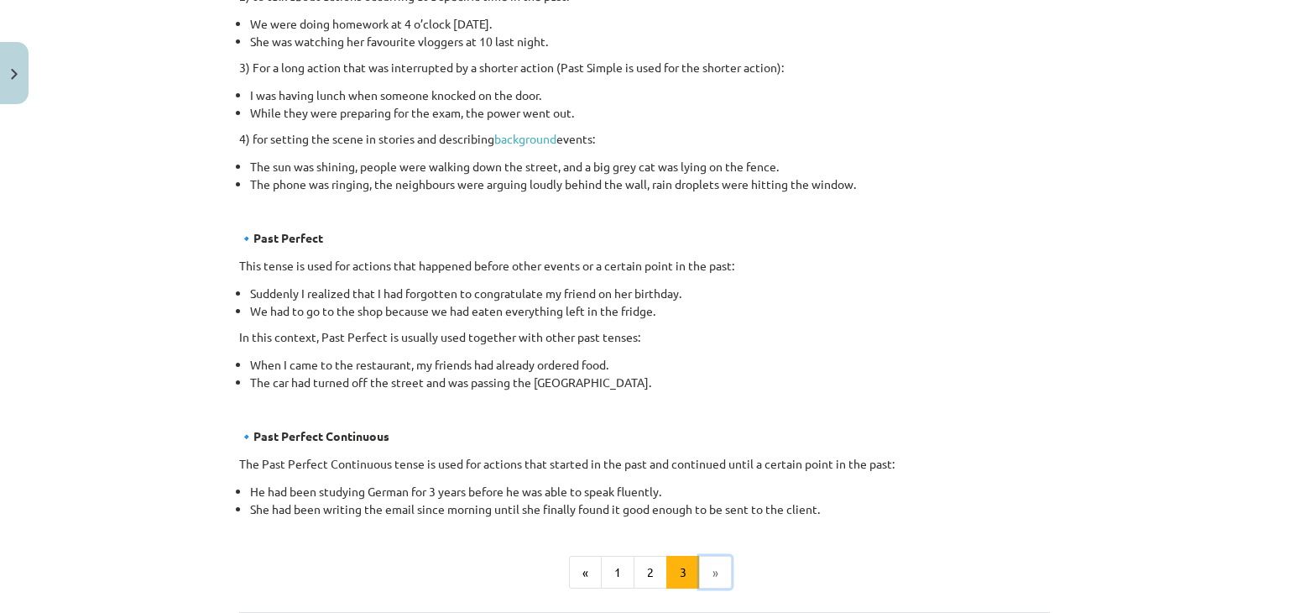
scroll to position [978, 0]
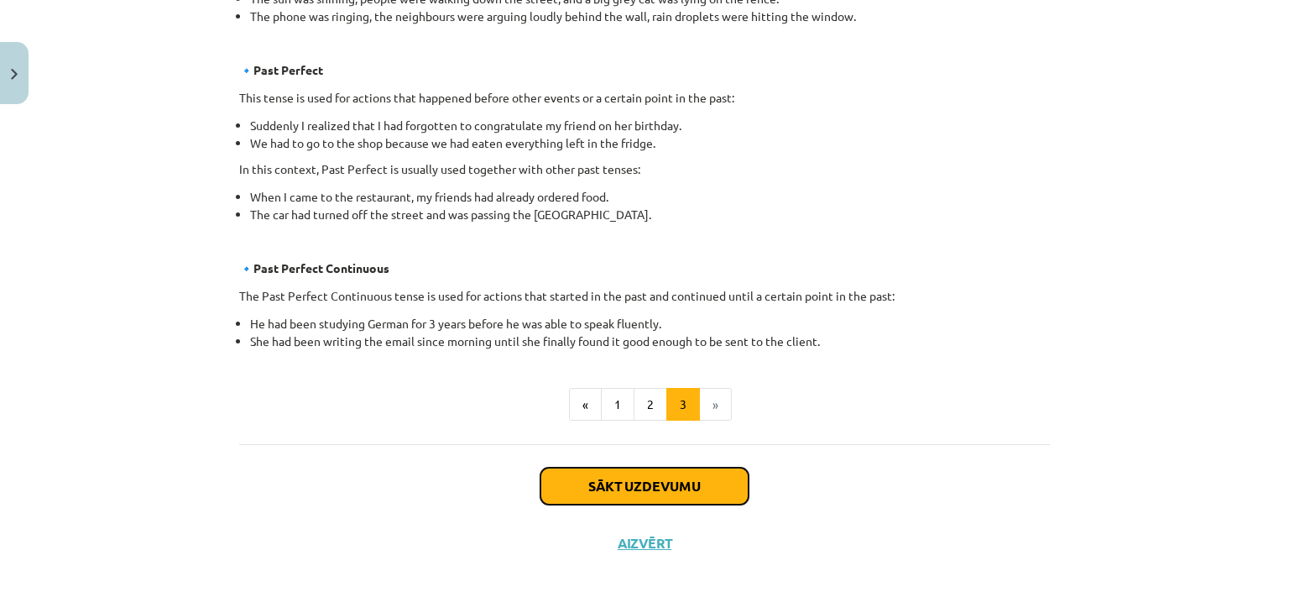
click at [691, 498] on button "Sākt uzdevumu" at bounding box center [644, 485] width 208 height 37
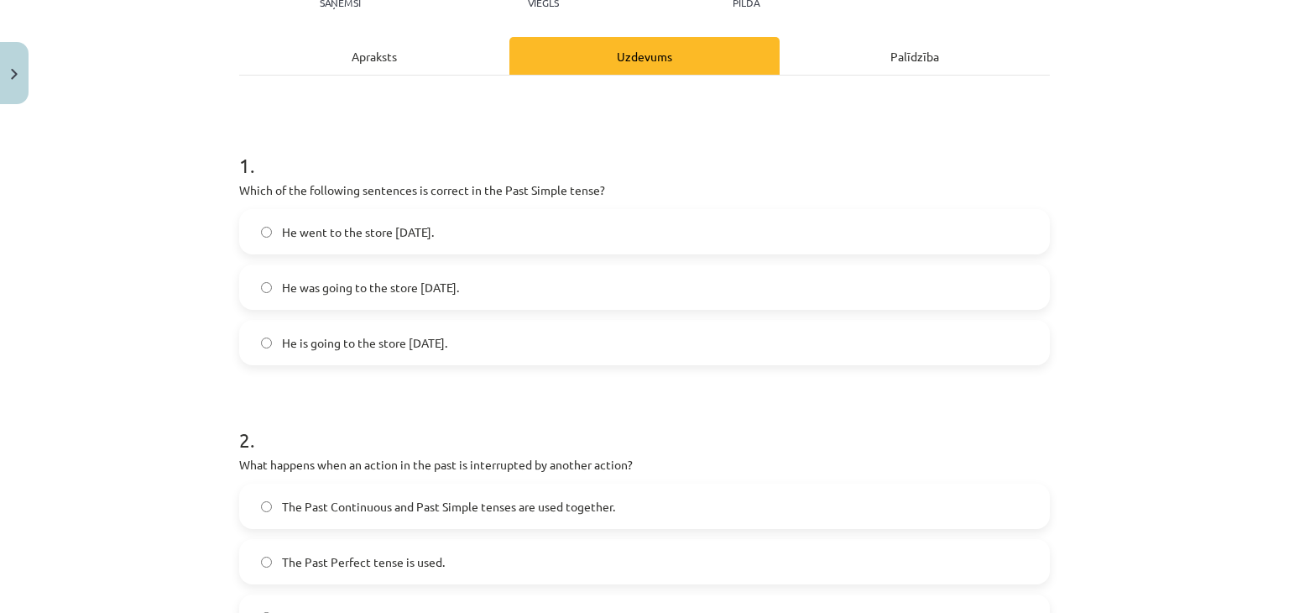
scroll to position [126, 0]
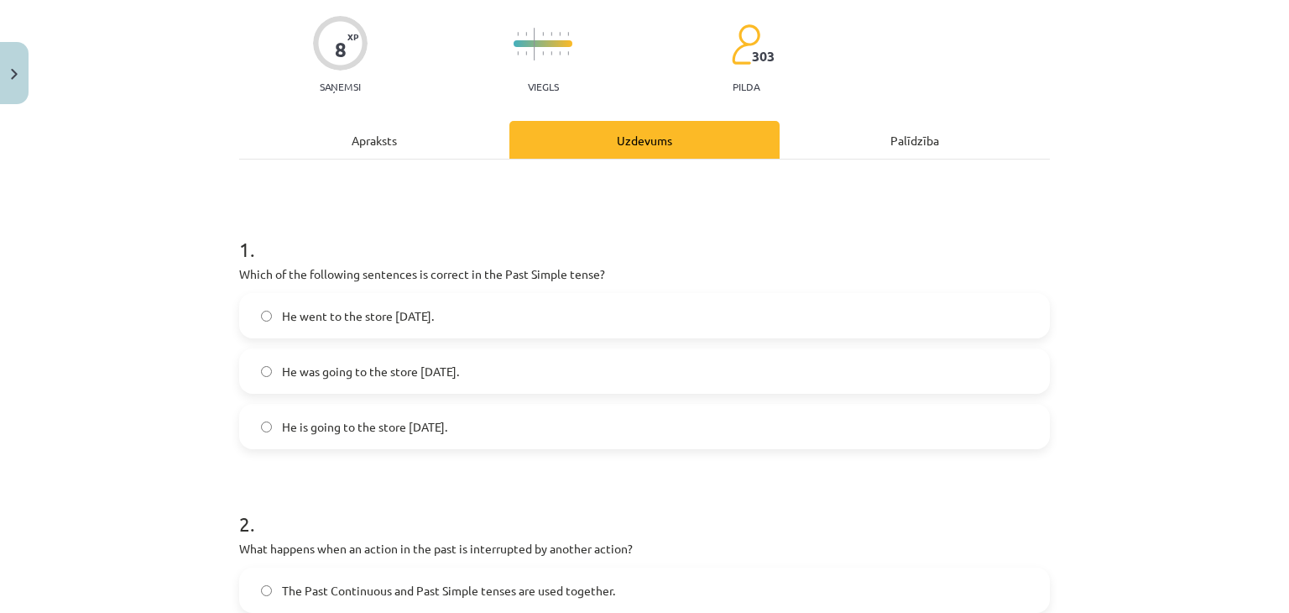
click at [461, 148] on div "Apraksts" at bounding box center [374, 140] width 270 height 38
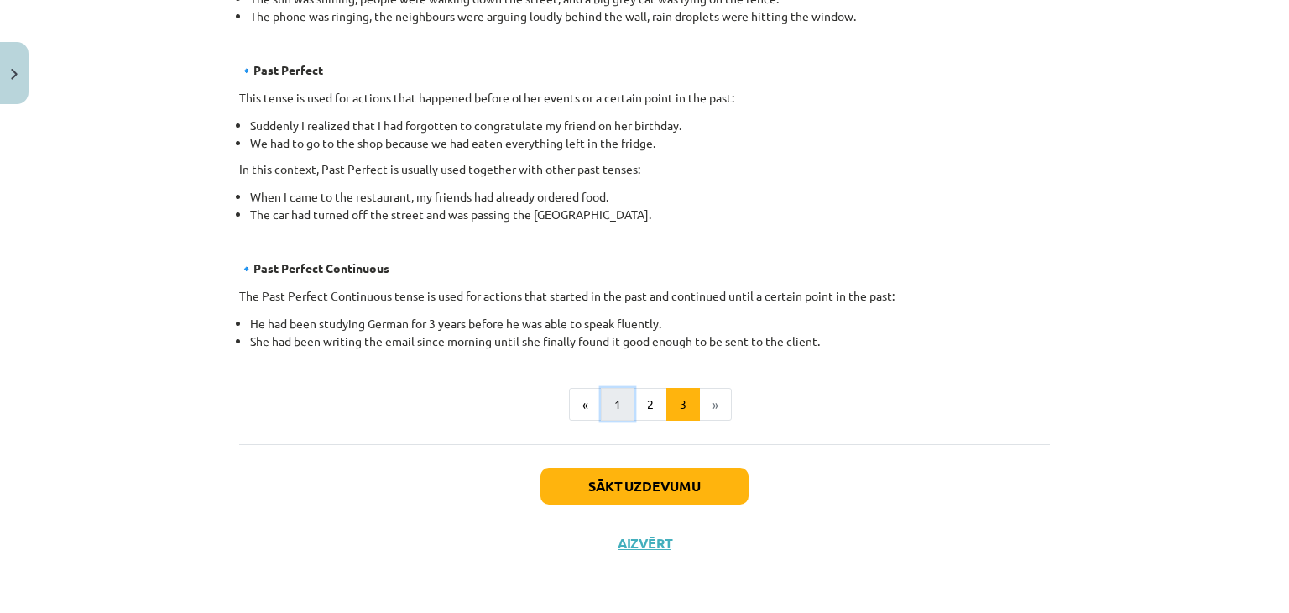
click at [613, 392] on button "1" at bounding box center [618, 405] width 34 height 34
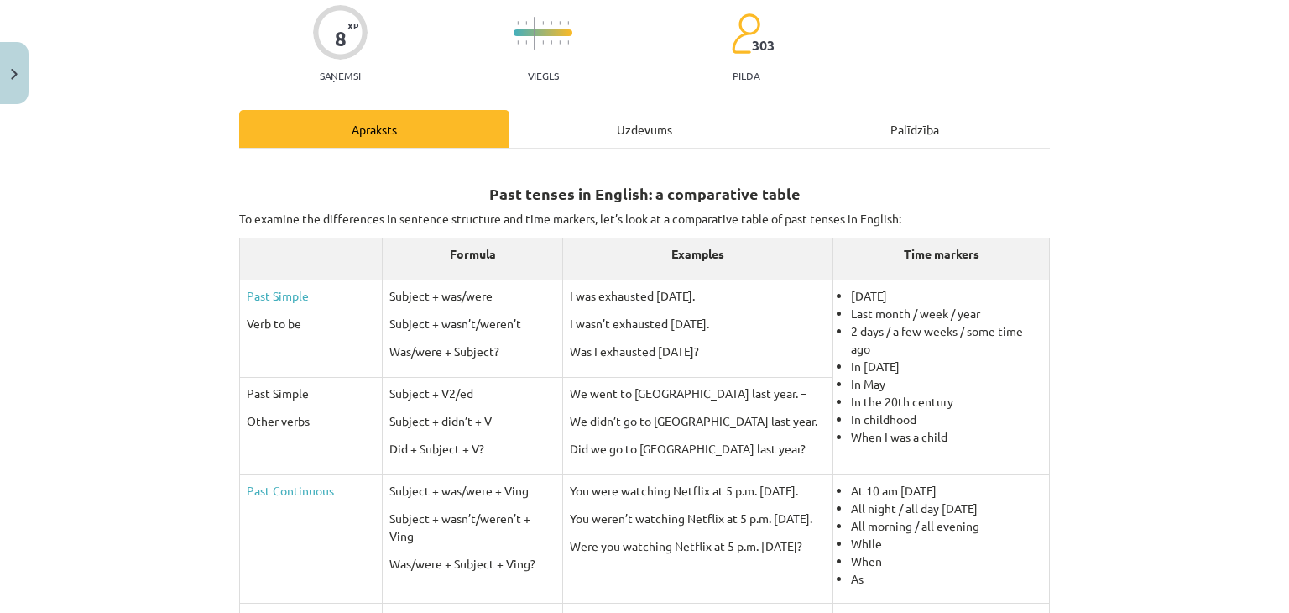
scroll to position [0, 0]
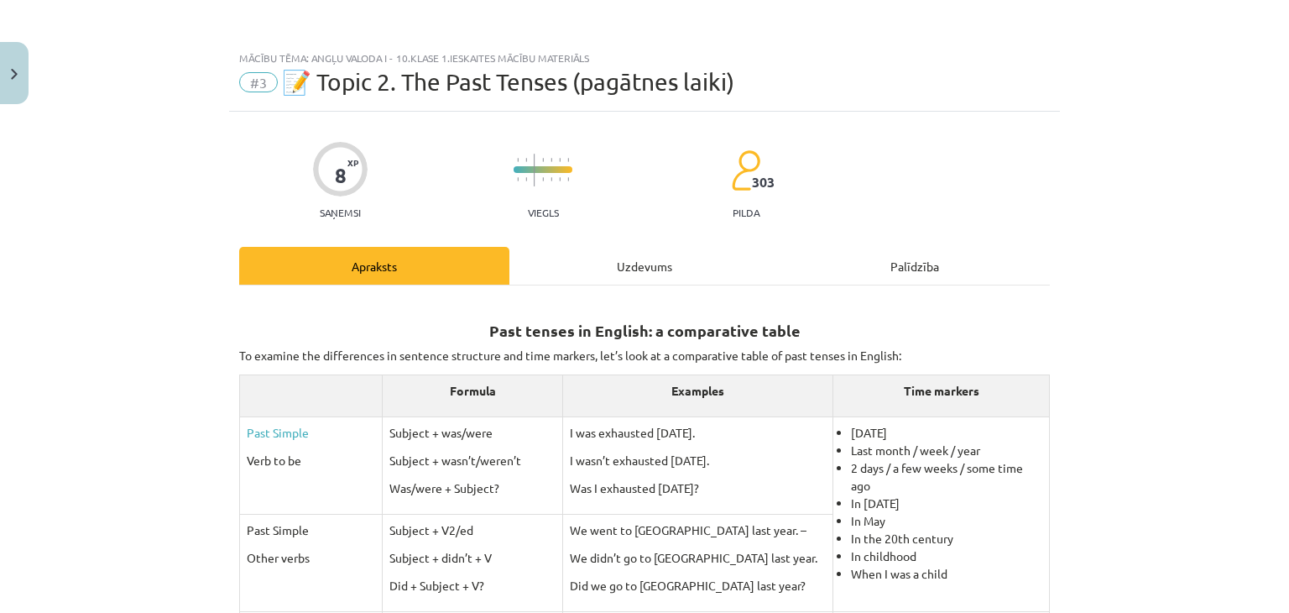
click at [665, 268] on div "Uzdevums" at bounding box center [644, 266] width 270 height 38
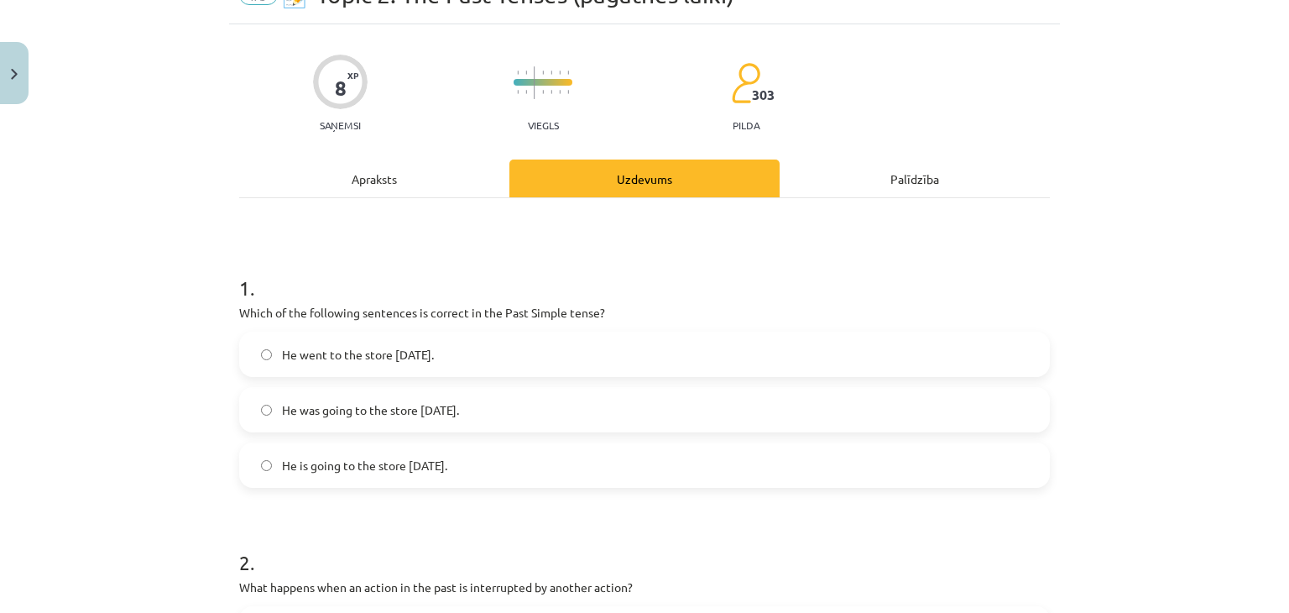
scroll to position [126, 0]
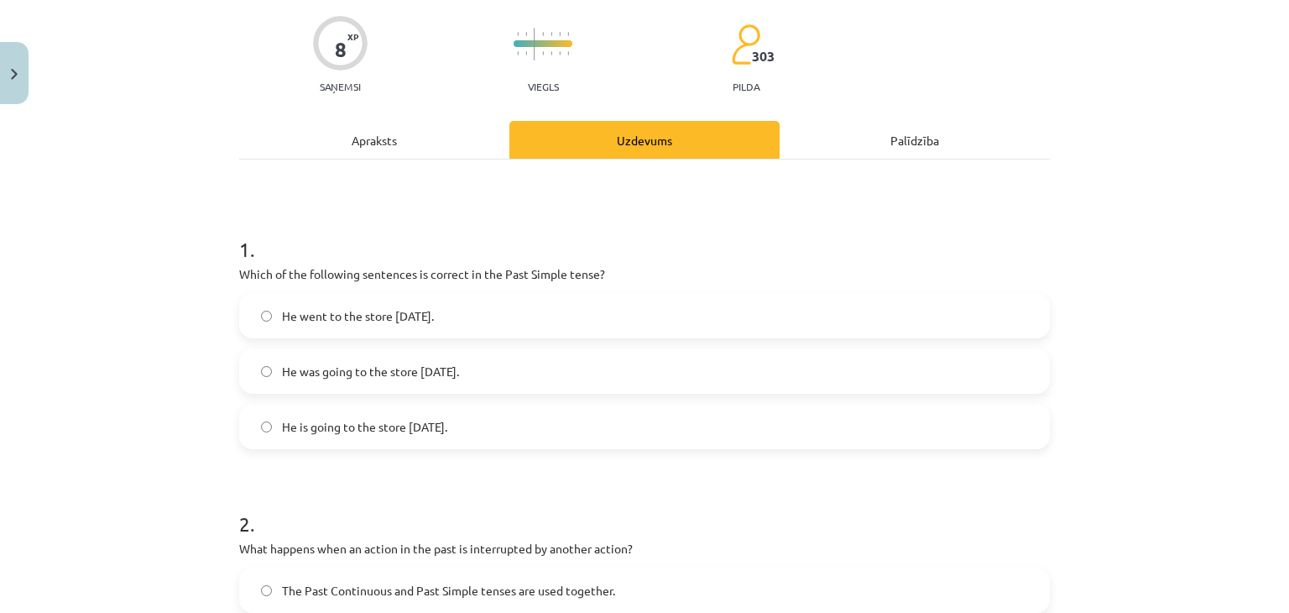
click at [383, 377] on span "He was going to the store yesterday." at bounding box center [370, 372] width 177 height 18
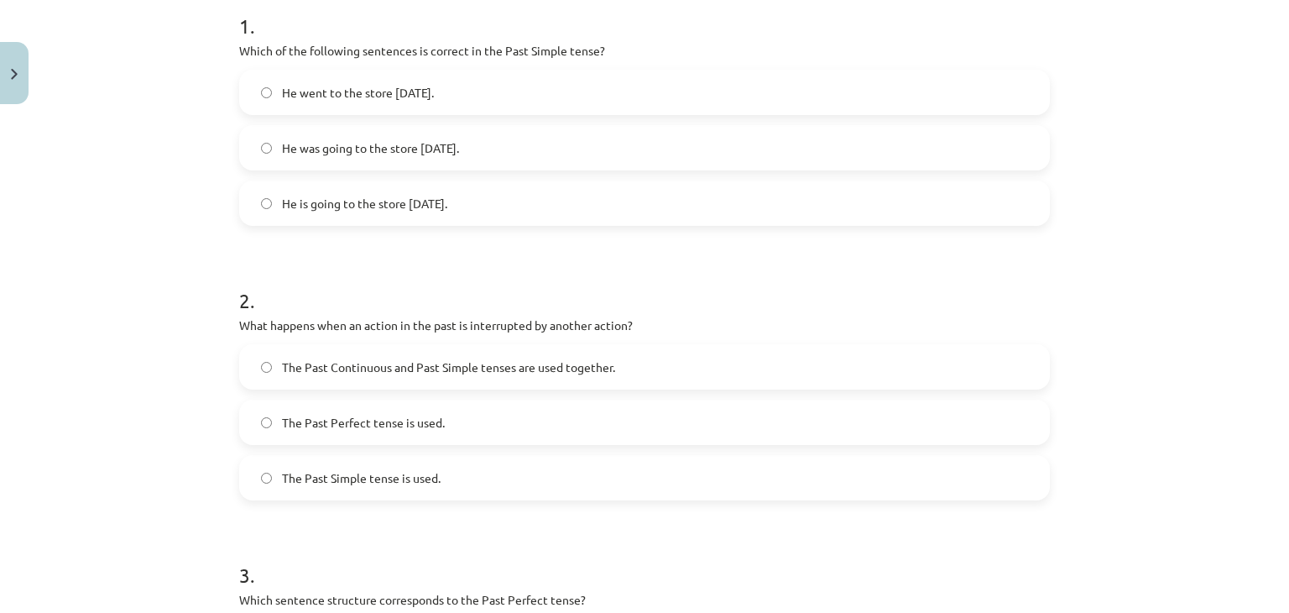
scroll to position [378, 0]
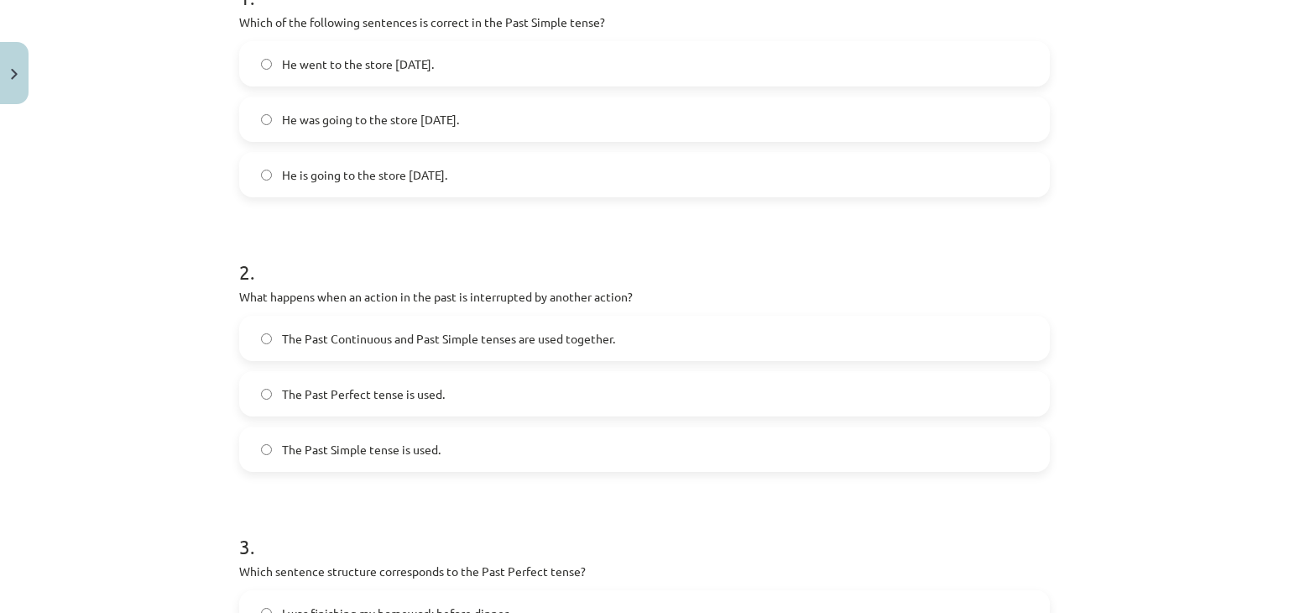
click at [724, 333] on label "The Past Continuous and Past Simple tenses are used together." at bounding box center [644, 338] width 807 height 42
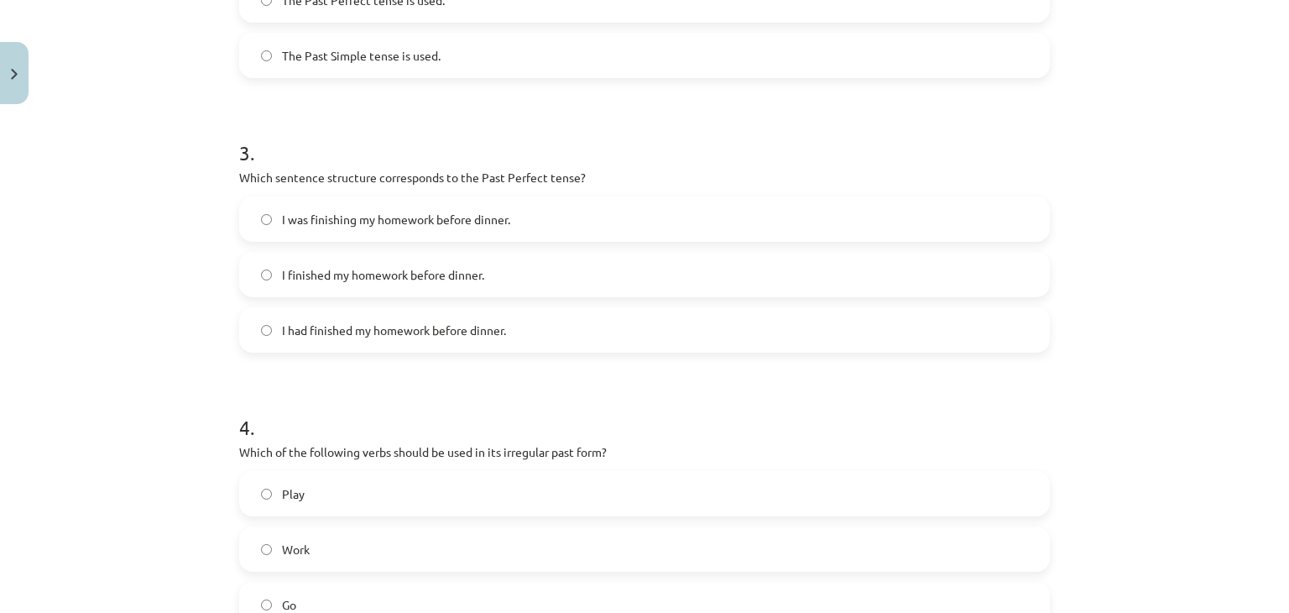
scroll to position [728, 0]
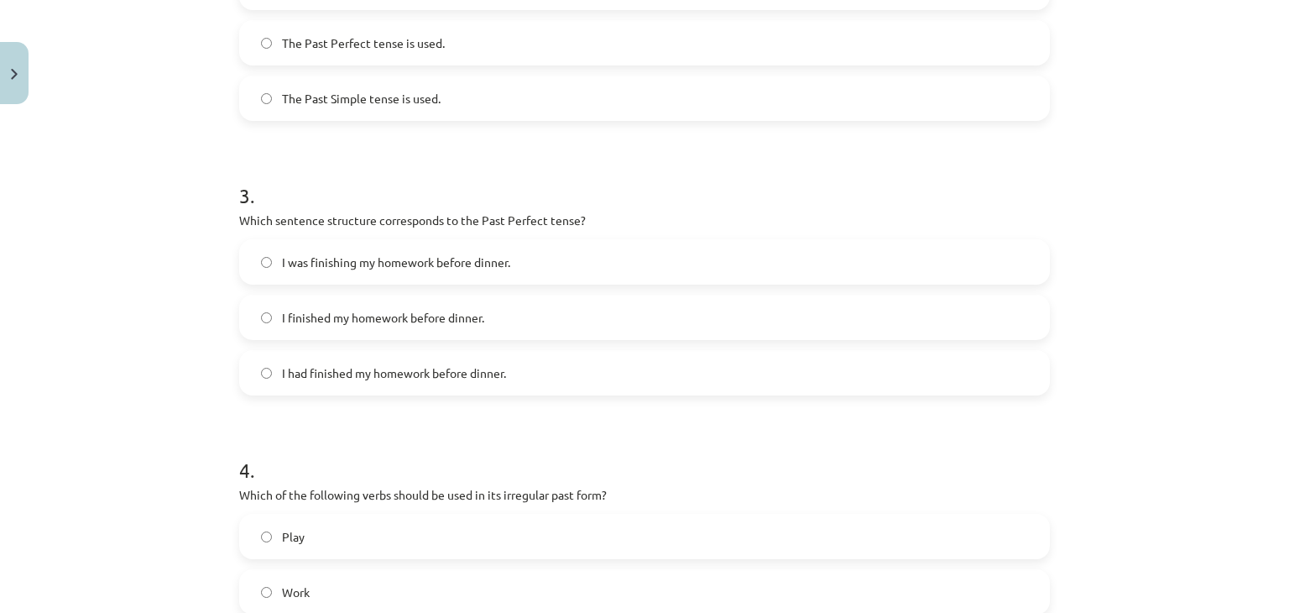
click at [435, 377] on span "I had finished my homework before dinner." at bounding box center [394, 373] width 224 height 18
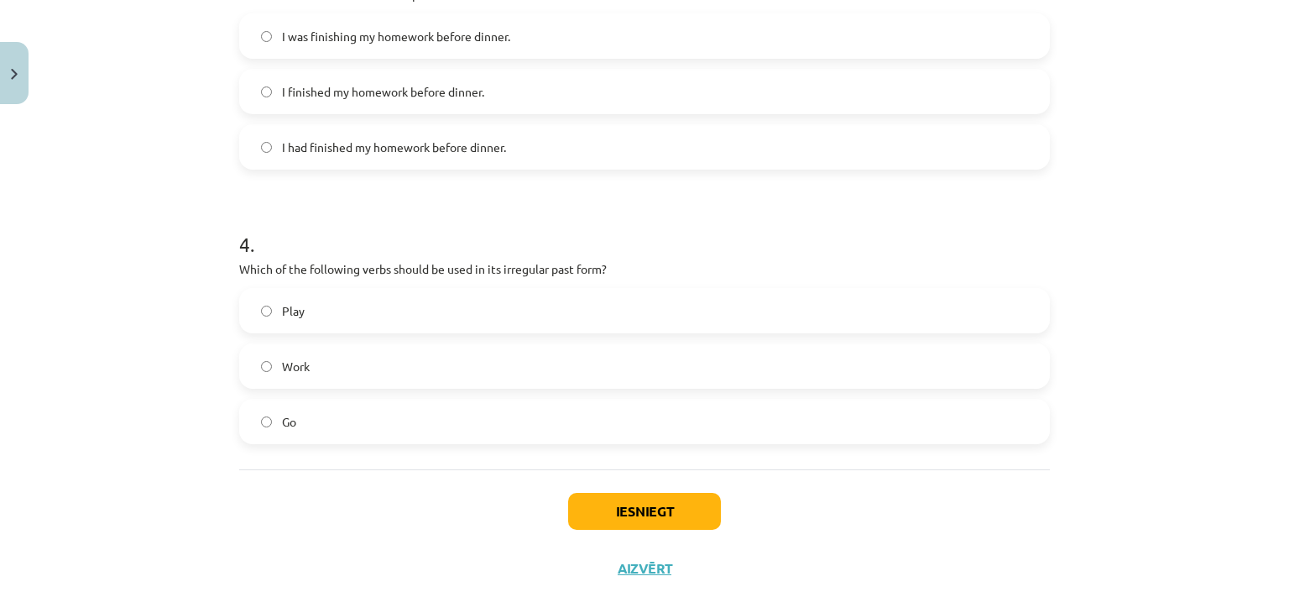
scroll to position [980, 0]
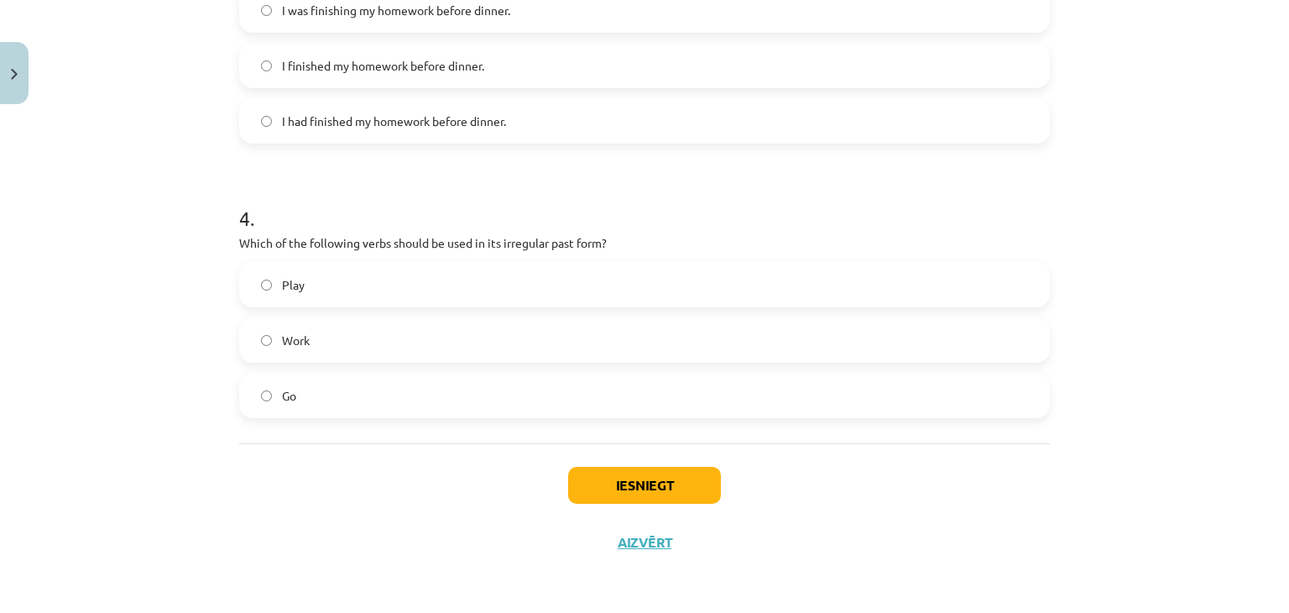
click at [393, 391] on label "Go" at bounding box center [644, 395] width 807 height 42
click at [663, 491] on button "Iesniegt" at bounding box center [644, 485] width 153 height 37
click at [667, 493] on button "Iesniegt" at bounding box center [644, 485] width 153 height 37
click at [690, 490] on button "Iesniegt" at bounding box center [644, 485] width 153 height 37
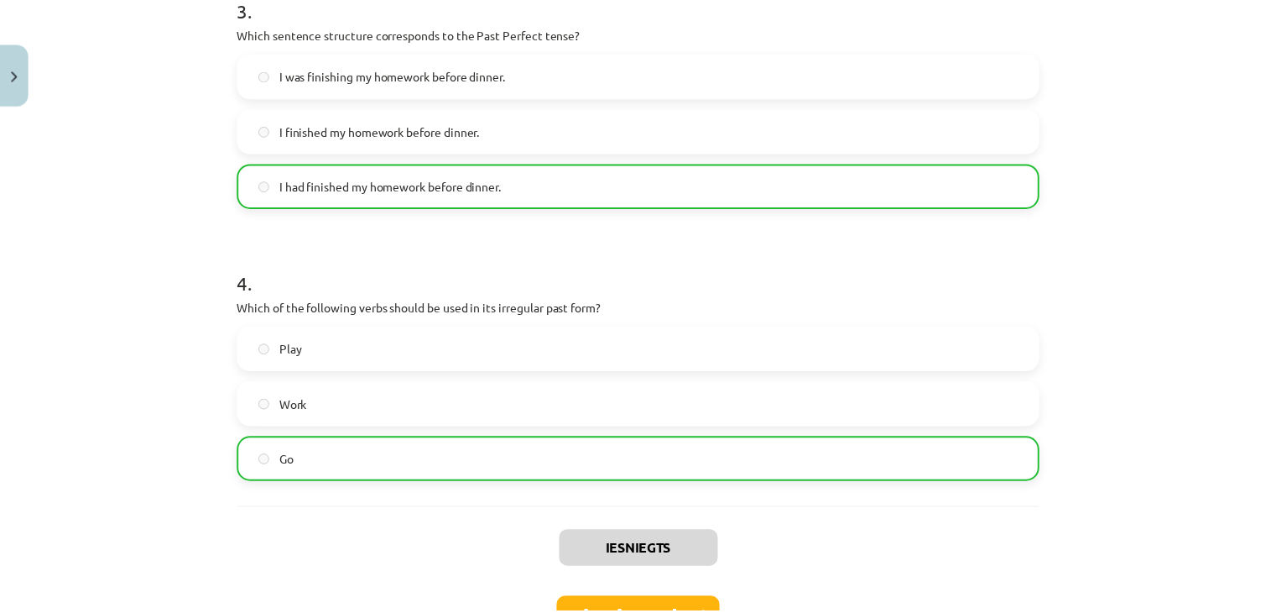
scroll to position [1033, 0]
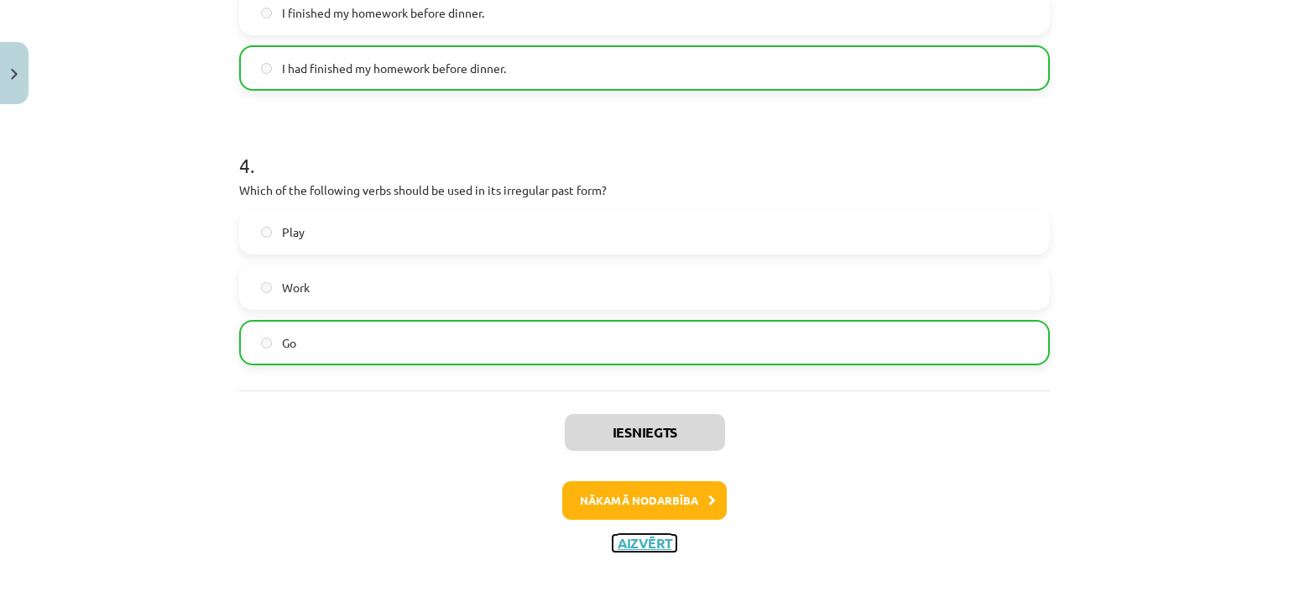
click at [649, 543] on button "Aizvērt" at bounding box center [645, 543] width 64 height 17
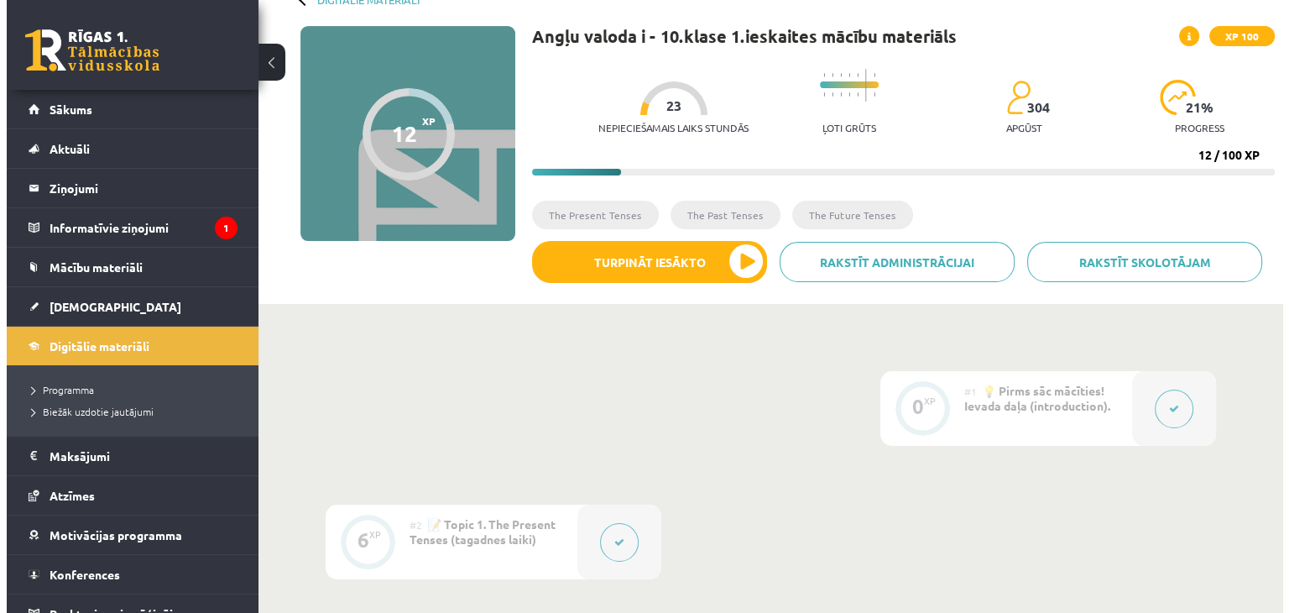
scroll to position [0, 0]
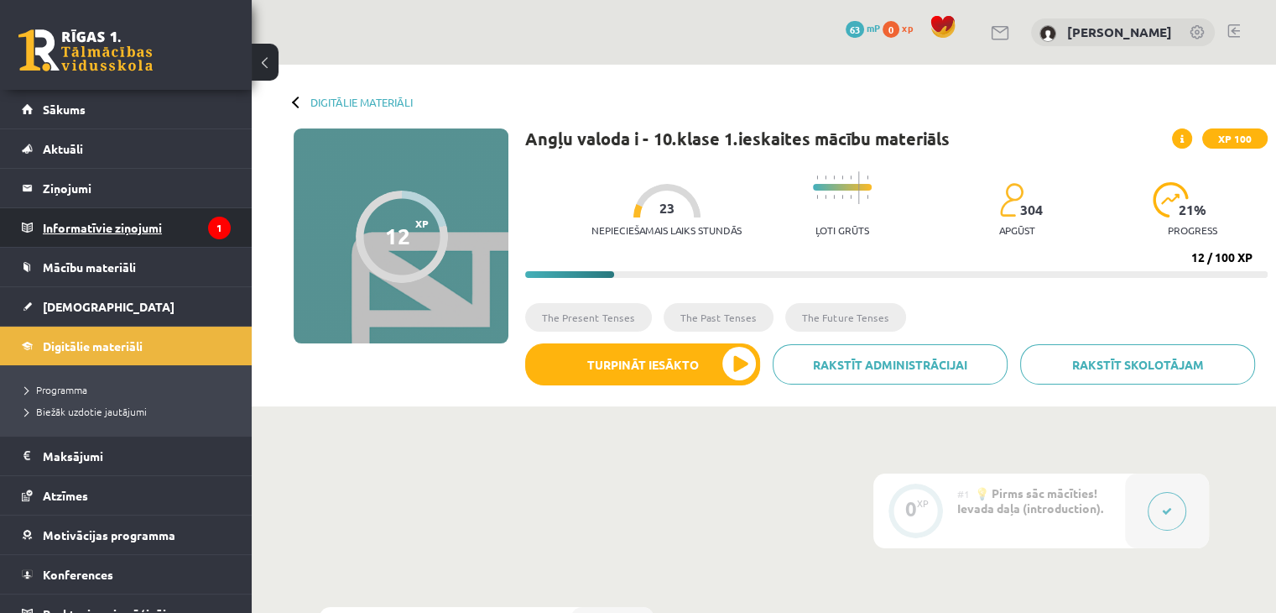
click at [180, 226] on legend "Informatīvie ziņojumi 1" at bounding box center [137, 227] width 188 height 39
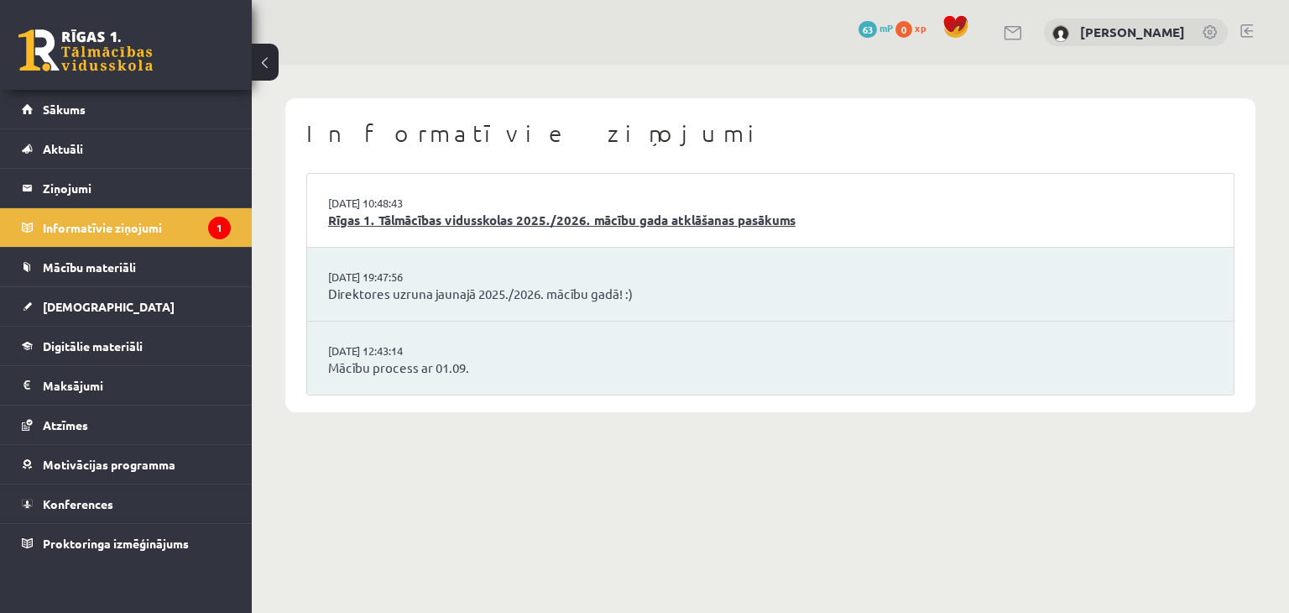
click at [779, 221] on link "Rīgas 1. Tālmācības vidusskolas 2025./2026. mācību gada atklāšanas pasākums" at bounding box center [770, 220] width 884 height 19
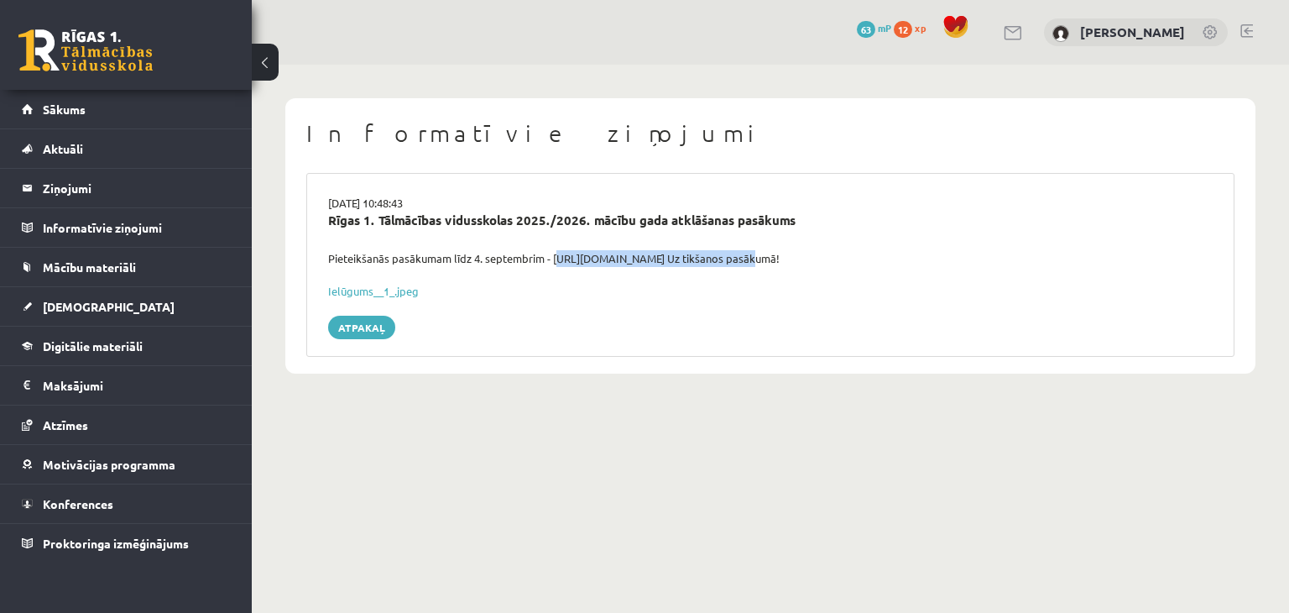
drag, startPoint x: 552, startPoint y: 255, endPoint x: 749, endPoint y: 264, distance: 197.4
click at [749, 264] on div "Pieteikšanās pasākumam līdz 4. septembrim - https://forms.gle/3LWjJyadUWzknJDe9…" at bounding box center [771, 258] width 910 height 17
click at [463, 70] on div "Informatīvie ziņojumi 02.09.2025 10:48:43 Rīgas 1. Tālmācības vidusskolas 2025.…" at bounding box center [770, 236] width 1037 height 342
click at [360, 316] on link "Atpakaļ" at bounding box center [361, 327] width 67 height 23
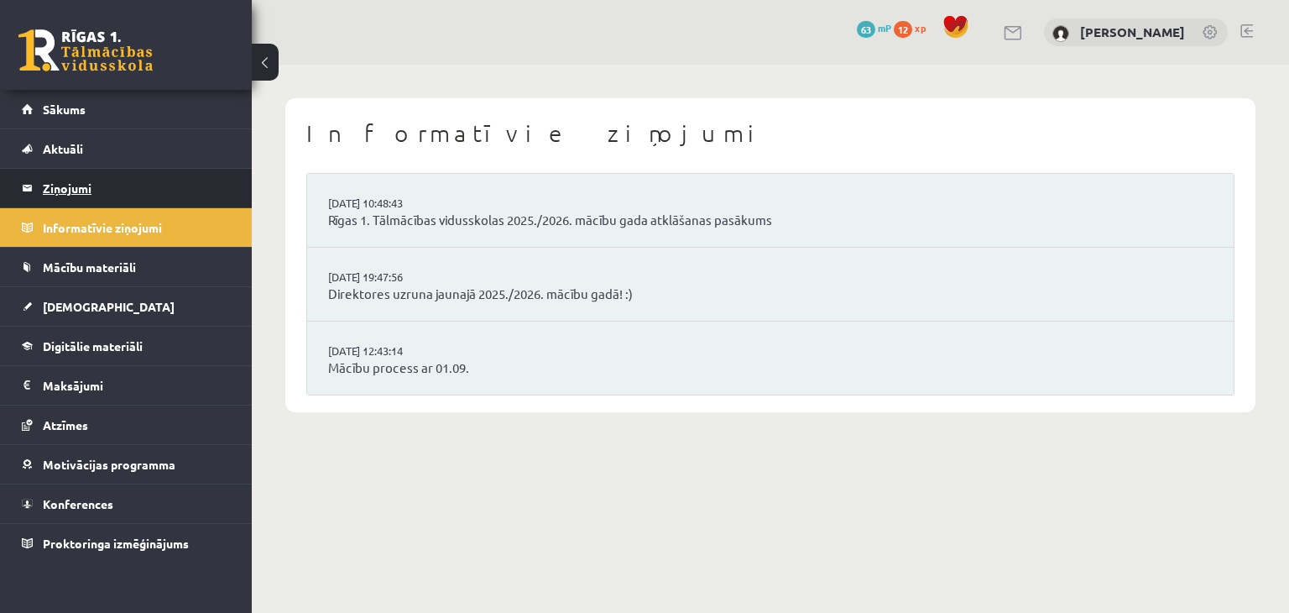
click at [154, 186] on legend "Ziņojumi 0" at bounding box center [137, 188] width 188 height 39
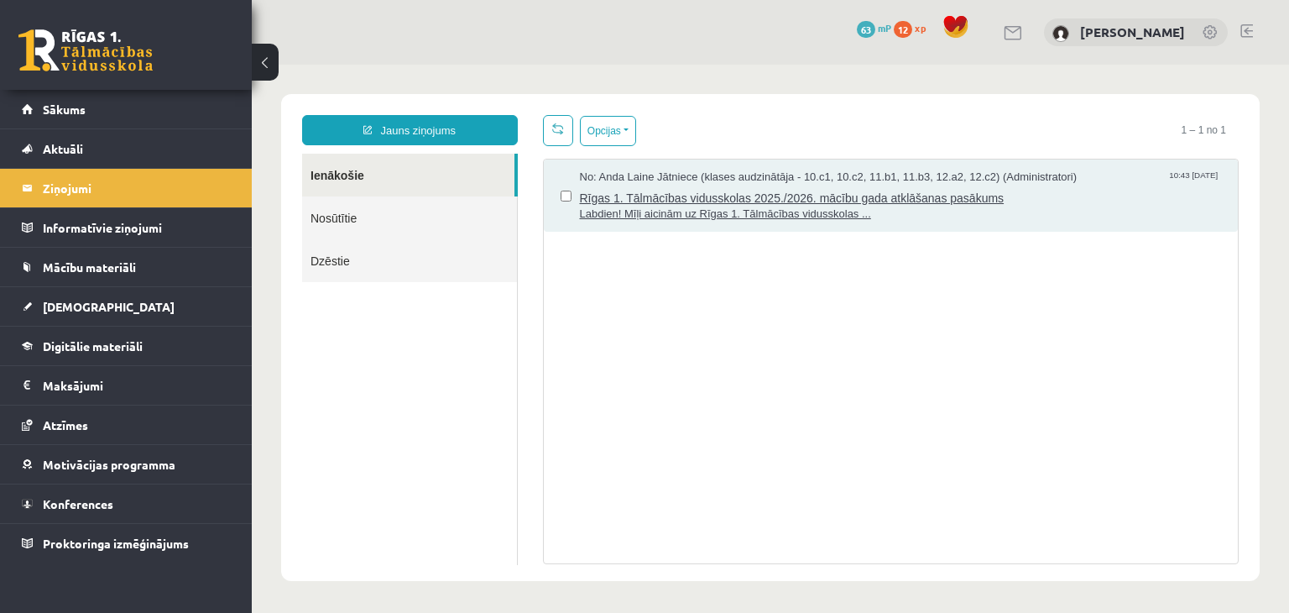
click at [779, 199] on span "Rīgas 1. Tālmācības vidusskolas 2025./2026. mācību gada atklāšanas pasākums" at bounding box center [901, 195] width 642 height 21
click at [852, 201] on span "Rīgas 1. Tālmācības vidusskolas 2025./2026. mācību gada atklāšanas pasākums" at bounding box center [901, 195] width 642 height 21
click at [894, 216] on span "Labdien! Mīļi aicinām uz Rīgas 1. Tālmācības vidusskolas ..." at bounding box center [901, 214] width 642 height 16
click at [904, 180] on span "No: Anda Laine Jātniece (klases audzinātāja - 10.c1, 10.c2, 11.b1, 11.b3, 12.a2…" at bounding box center [829, 178] width 498 height 16
click at [671, 195] on span "Rīgas 1. Tālmācības vidusskolas 2025./2026. mācību gada atklāšanas pasākums" at bounding box center [901, 195] width 642 height 21
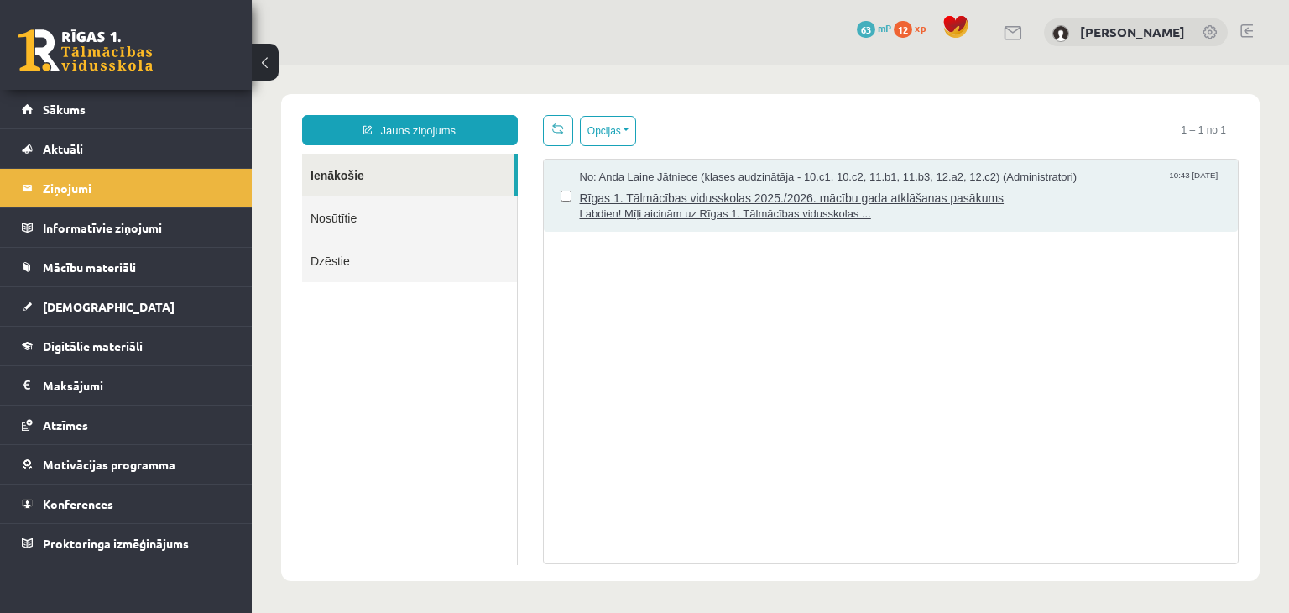
click at [794, 206] on span "Labdien! Mīļi aicinām uz Rīgas 1. Tālmācības vidusskolas ..." at bounding box center [901, 214] width 642 height 16
click at [107, 222] on legend "Informatīvie ziņojumi 0" at bounding box center [137, 227] width 188 height 39
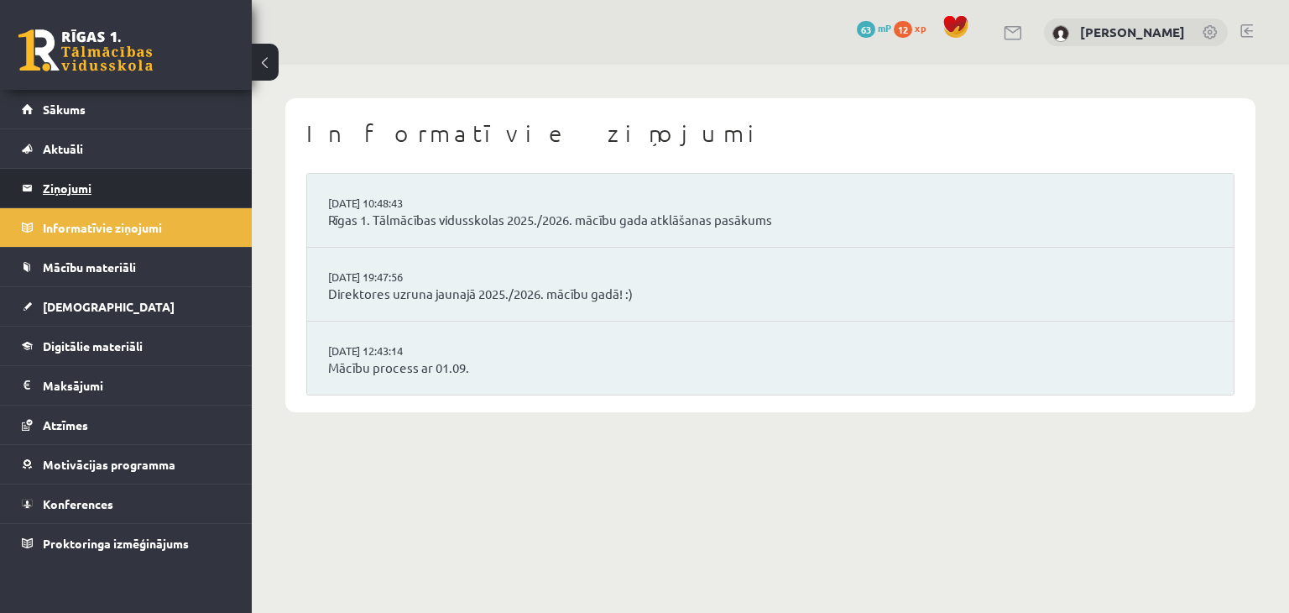
click at [177, 193] on legend "Ziņojumi 0" at bounding box center [137, 188] width 188 height 39
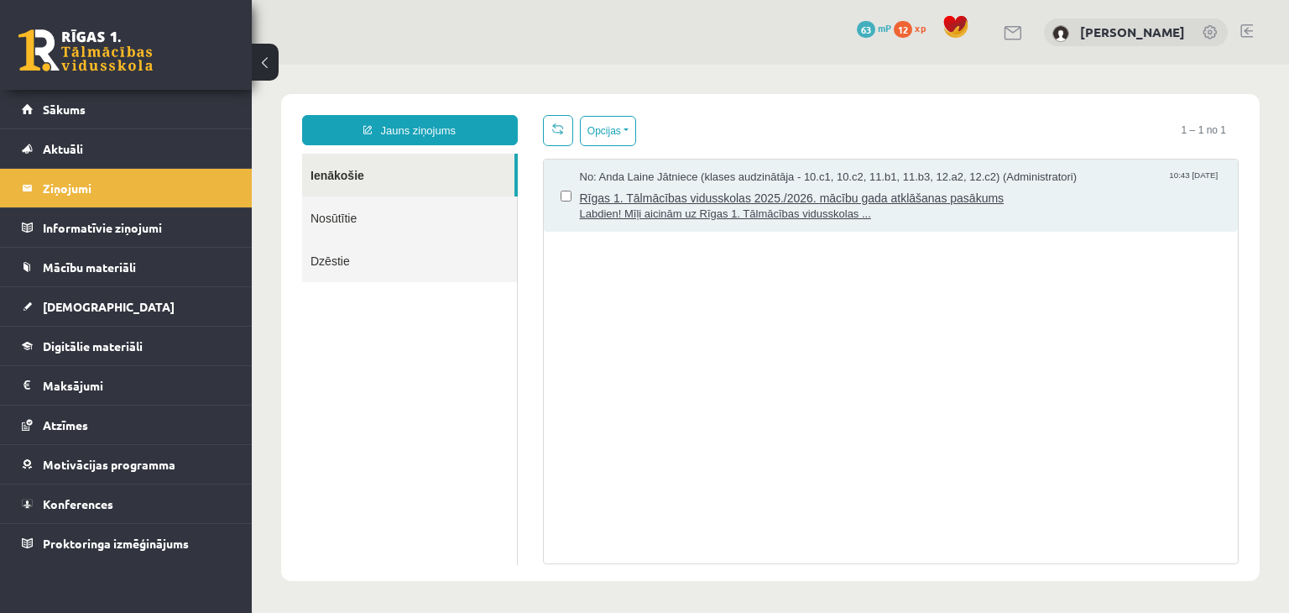
click at [884, 192] on span "Rīgas 1. Tālmācības vidusskolas 2025./2026. mācību gada atklāšanas pasākums" at bounding box center [901, 195] width 642 height 21
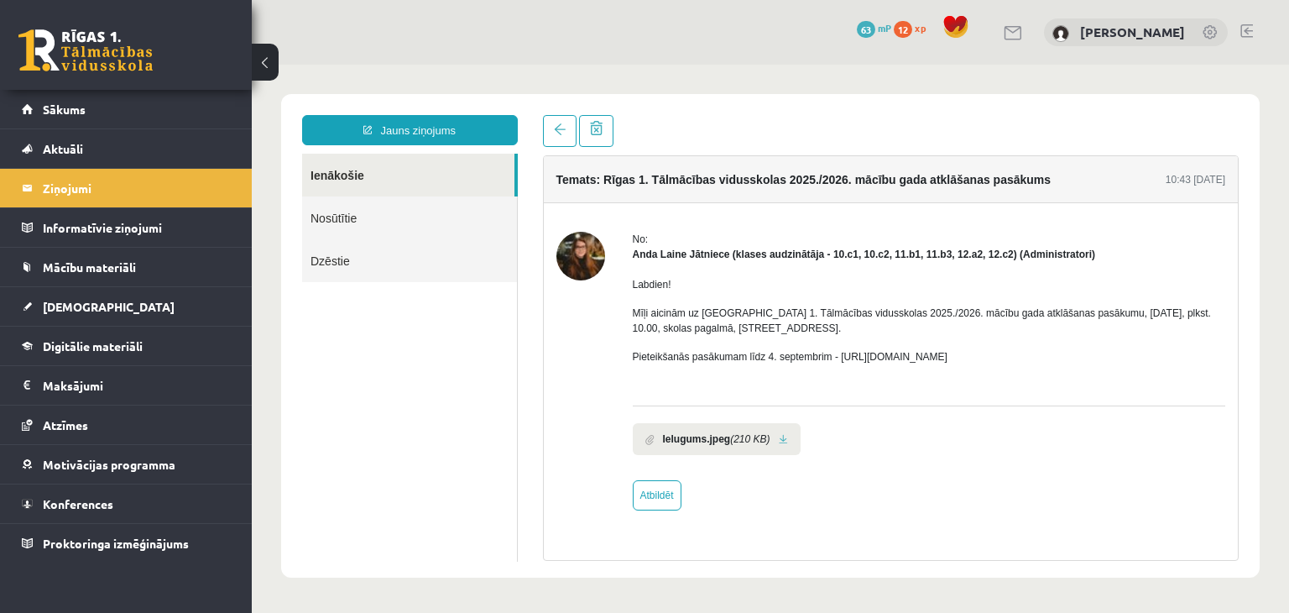
click at [96, 23] on div "0 Dāvanas 63 mP 12 xp" at bounding box center [126, 45] width 252 height 90
click at [101, 37] on link at bounding box center [85, 50] width 134 height 42
click at [96, 58] on link at bounding box center [85, 50] width 134 height 42
click at [96, 53] on link at bounding box center [85, 50] width 134 height 42
click at [70, 104] on span "Sākums" at bounding box center [64, 109] width 43 height 15
